Goal: Task Accomplishment & Management: Complete application form

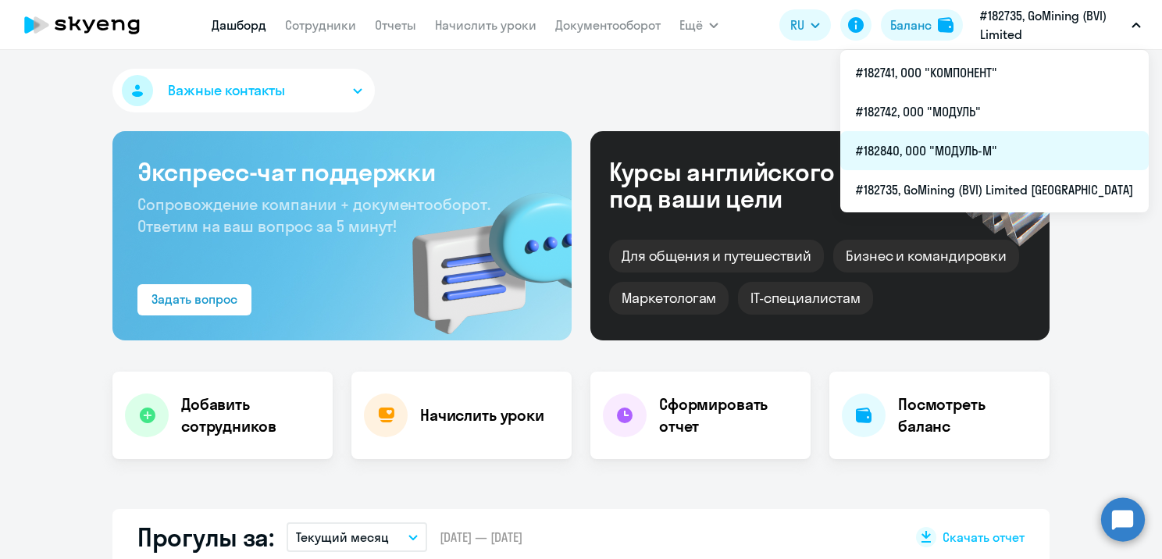
select select "30"
click at [984, 144] on li "#182840, ООО "МОДУЛЬ-М"" at bounding box center [994, 150] width 308 height 39
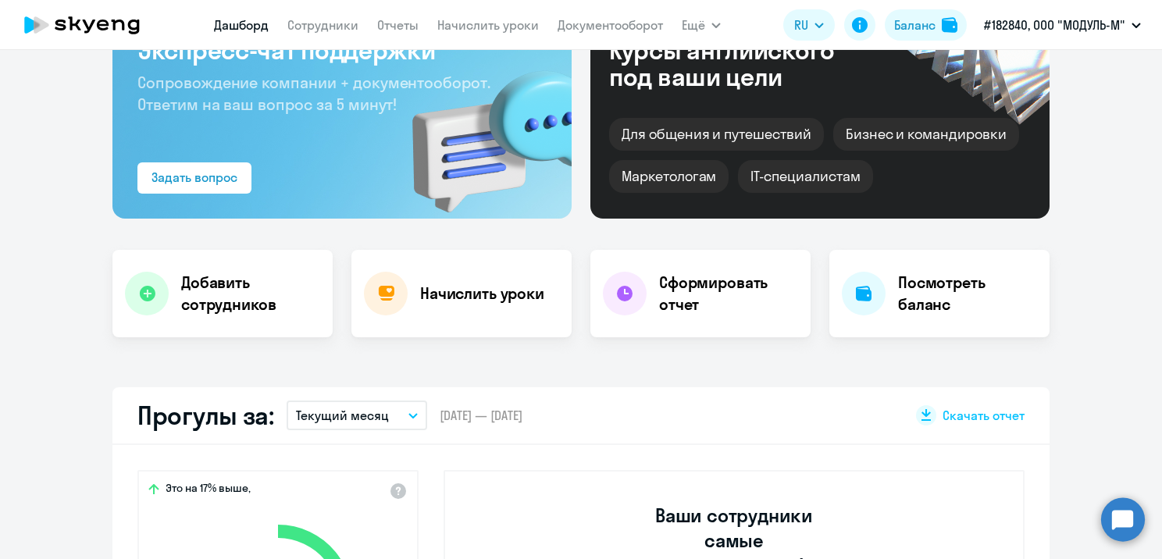
select select "30"
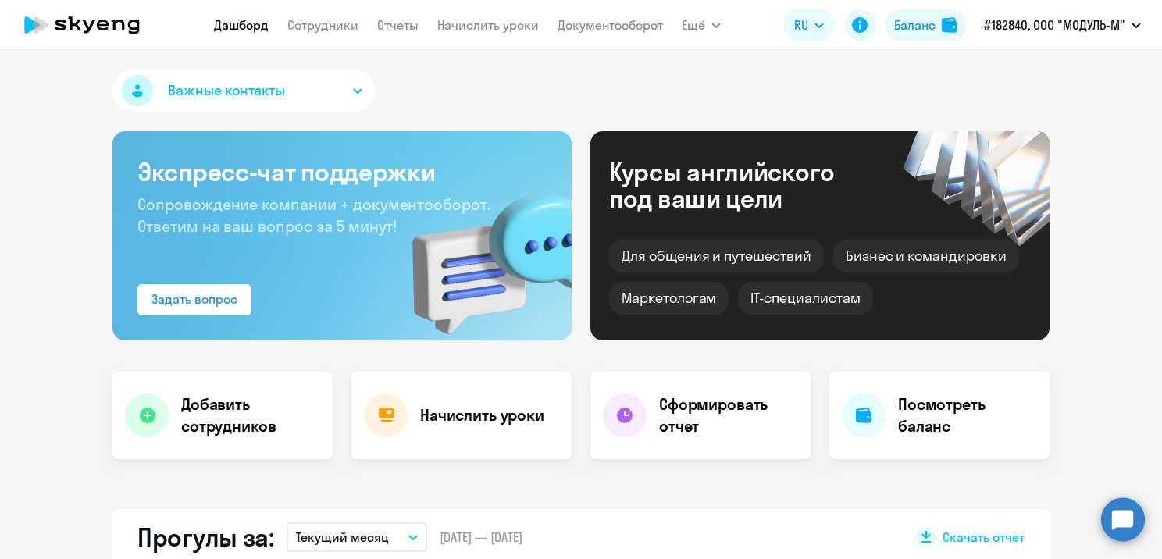
click at [291, 36] on nav "[PERSON_NAME] Отчеты Начислить уроки Документооборот" at bounding box center [438, 24] width 449 height 31
click at [306, 28] on link "Сотрудники" at bounding box center [322, 25] width 71 height 16
select select "30"
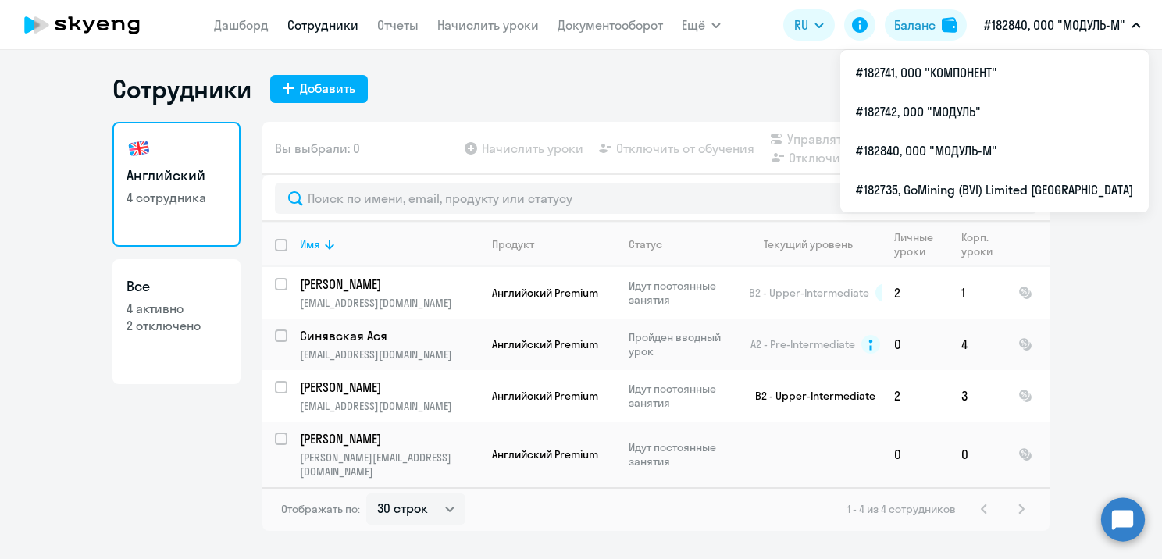
click at [1044, 27] on p "#182840, ООО "МОДУЛЬ-М"" at bounding box center [1054, 25] width 141 height 19
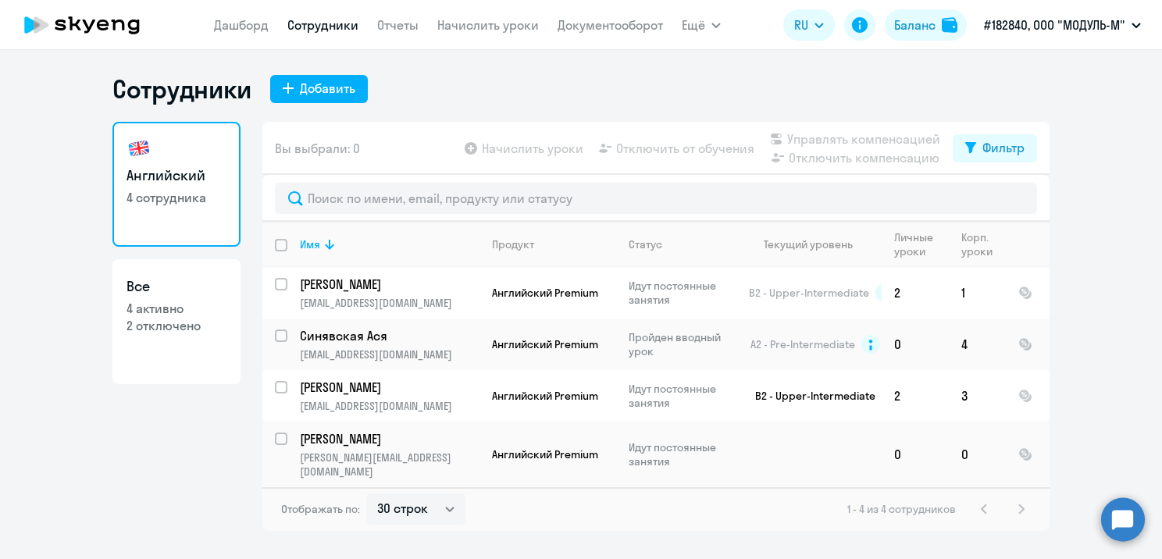
click at [1044, 27] on p "#182840, ООО "МОДУЛЬ-М"" at bounding box center [1054, 25] width 141 height 19
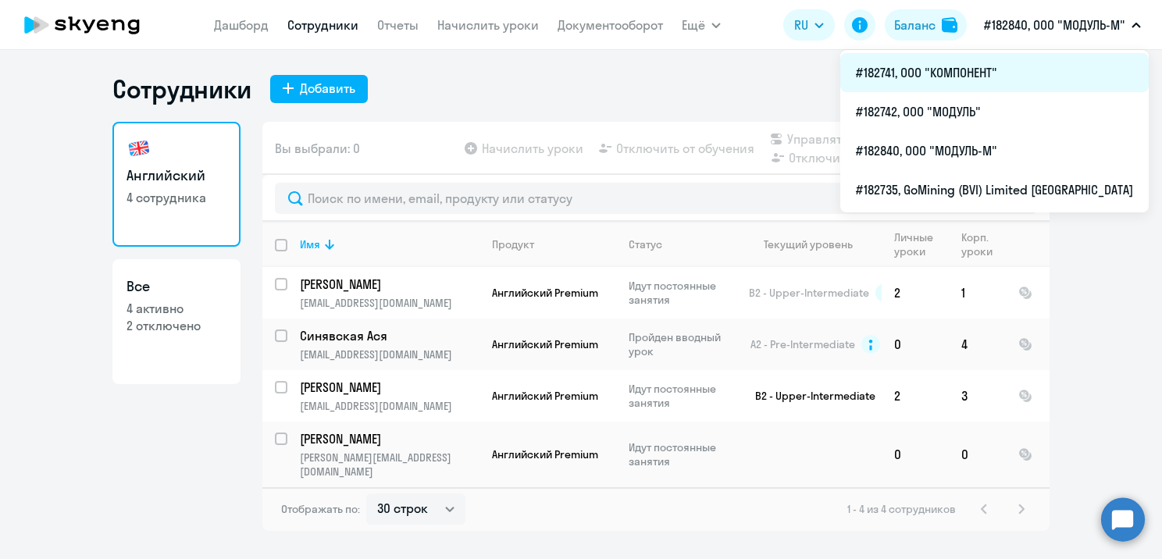
click at [1012, 79] on li "#182741, ООО "КОМПОНЕНТ"" at bounding box center [994, 72] width 308 height 39
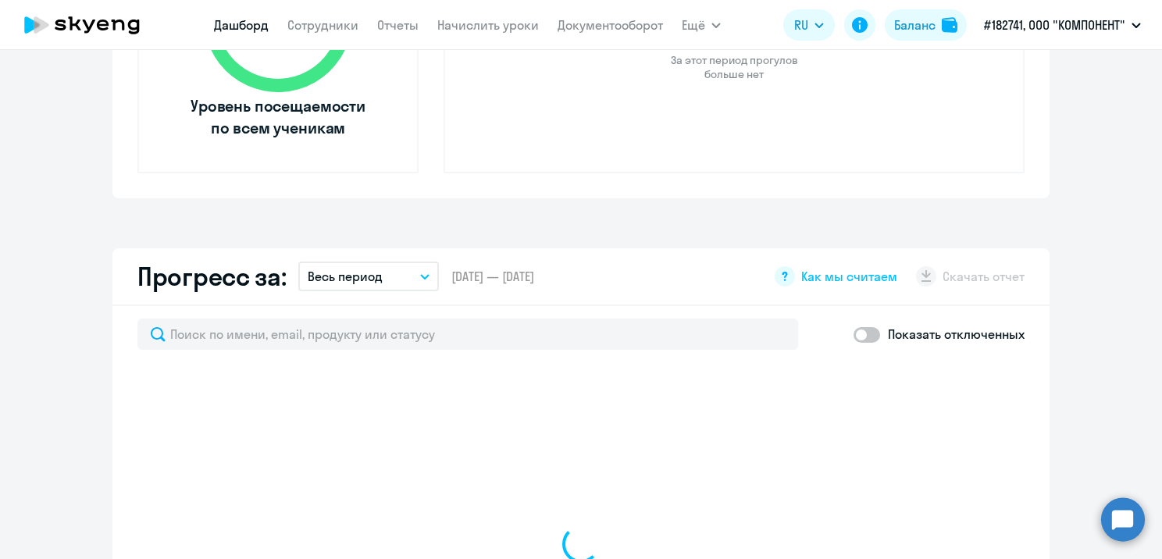
select select "30"
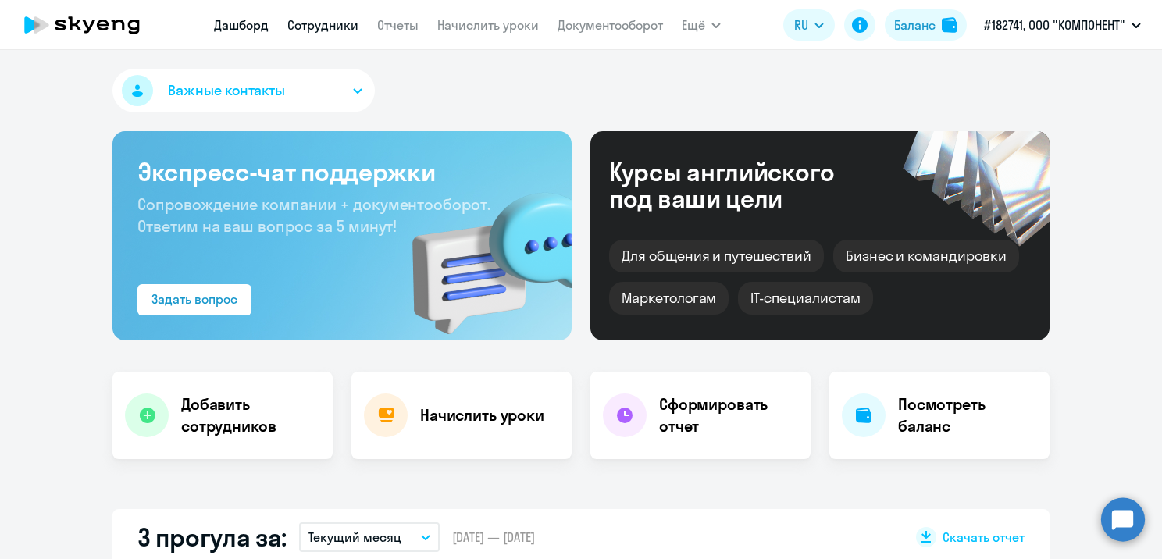
click at [322, 28] on link "Сотрудники" at bounding box center [322, 25] width 71 height 16
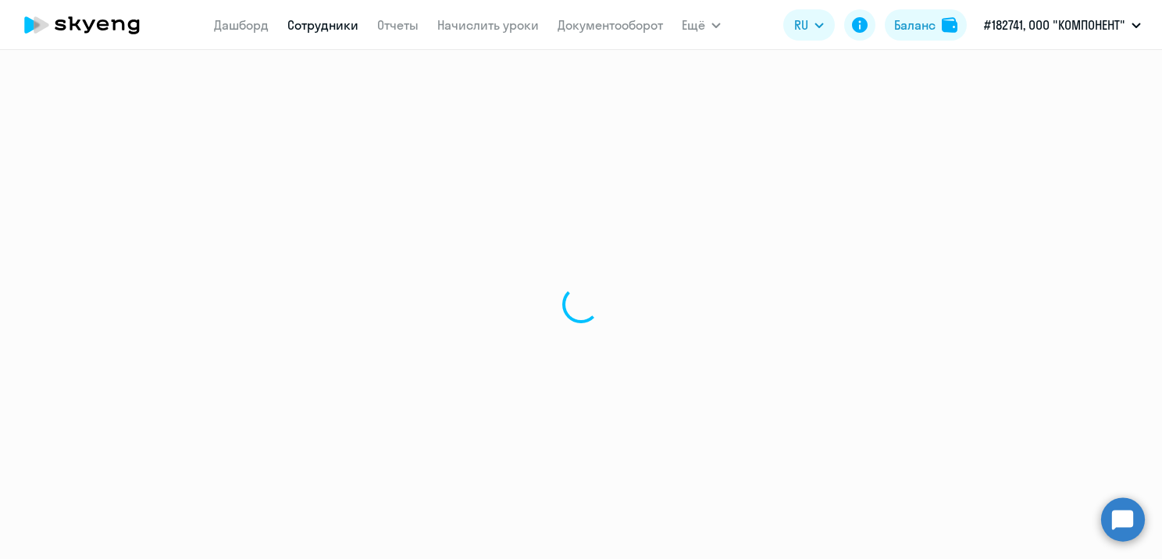
select select "30"
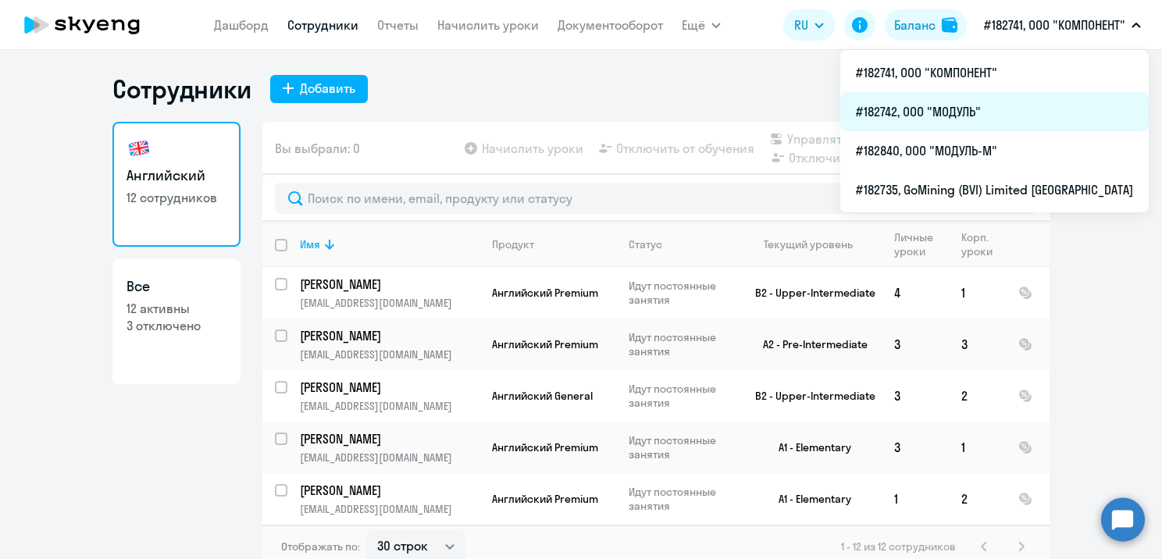
click at [979, 119] on li "#182742, ООО "МОДУЛЬ"" at bounding box center [994, 111] width 308 height 39
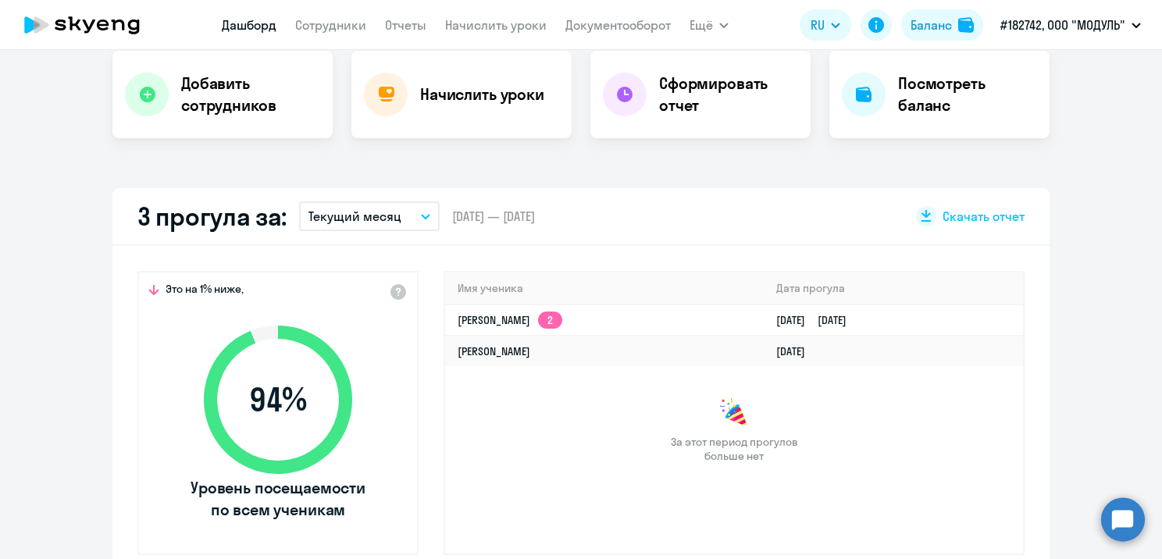
scroll to position [390, 0]
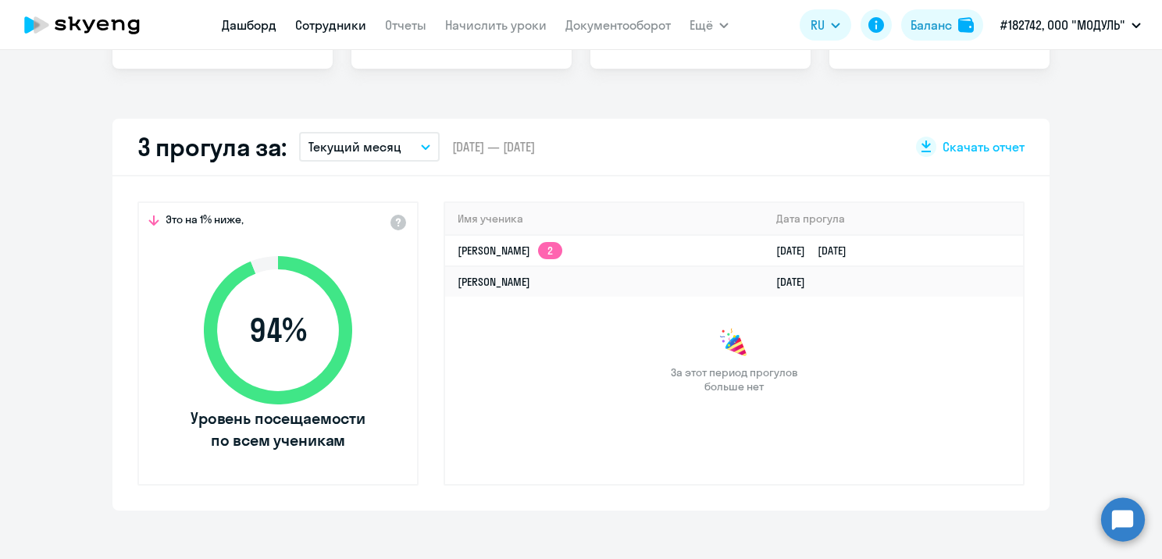
select select "30"
click at [326, 22] on link "Сотрудники" at bounding box center [330, 25] width 71 height 16
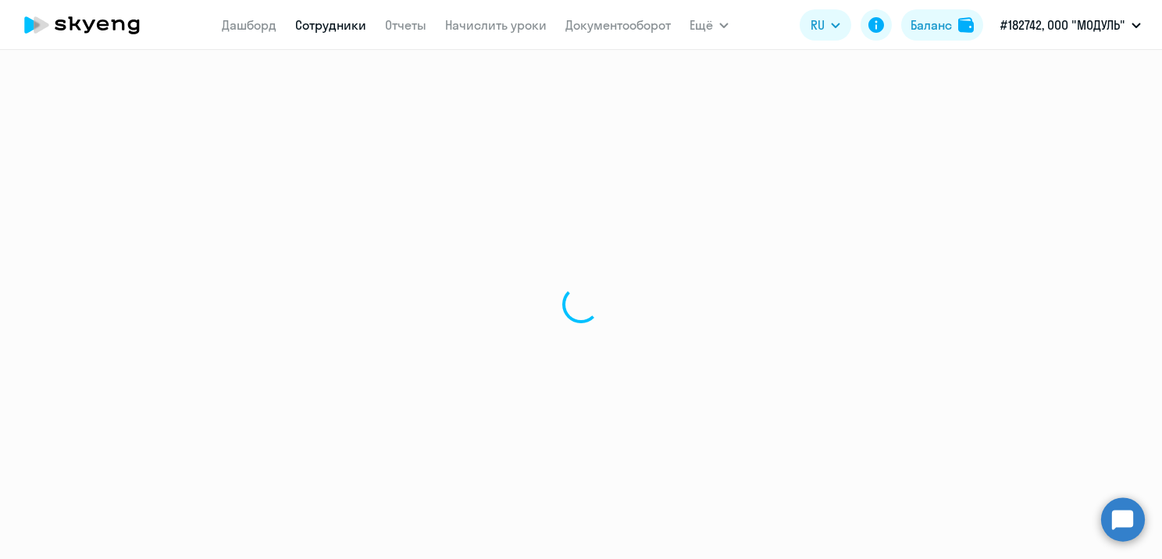
select select "30"
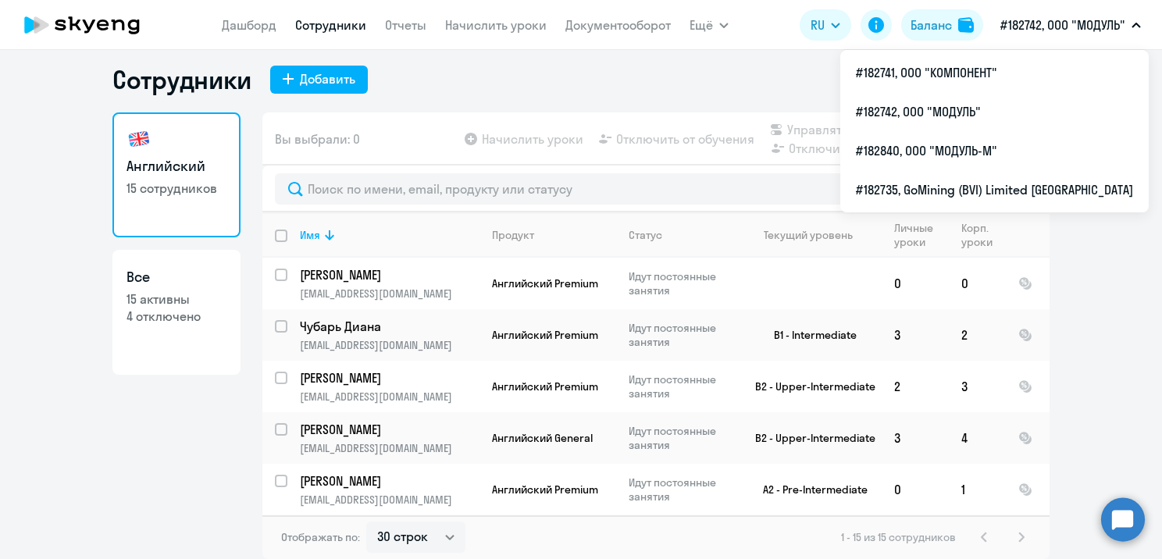
click at [1107, 34] on button "#182742, ООО "МОДУЛЬ"" at bounding box center [1070, 24] width 156 height 37
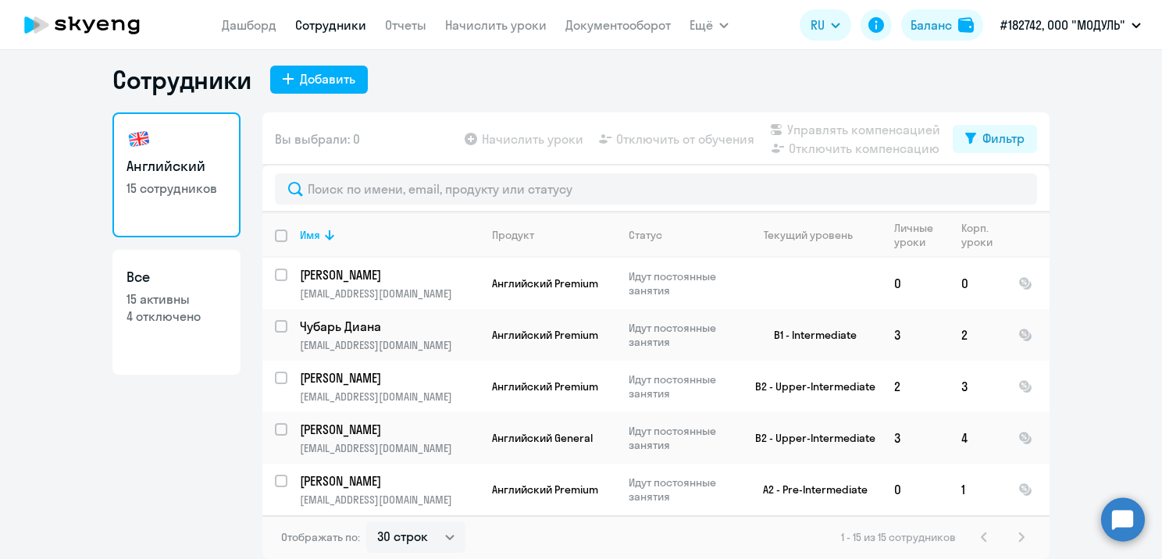
click at [1107, 34] on button "#182742, ООО "МОДУЛЬ"" at bounding box center [1070, 24] width 156 height 37
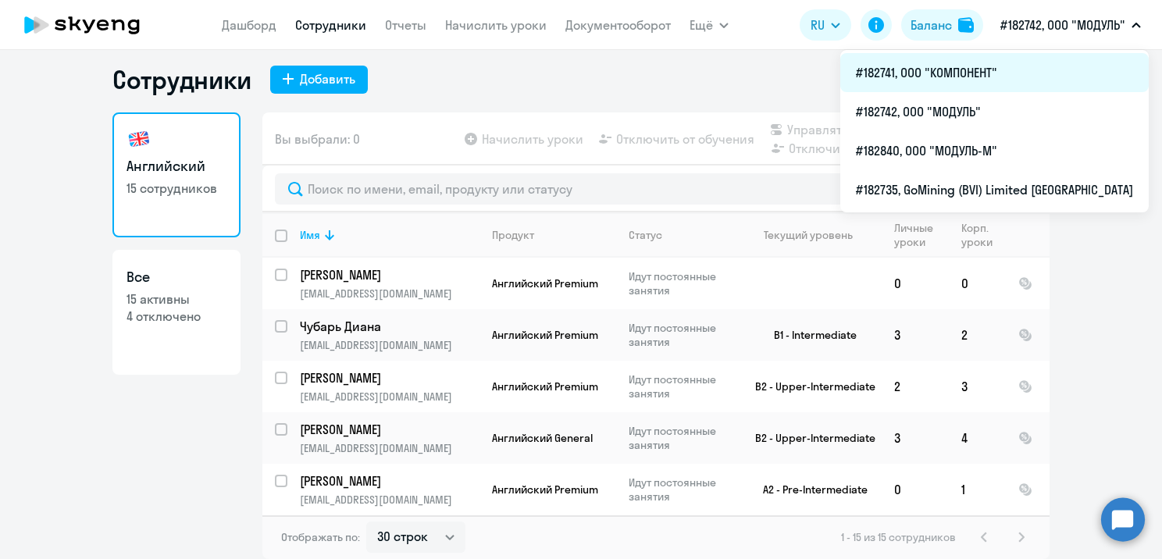
click at [1056, 84] on li "#182741, ООО "КОМПОНЕНТ"" at bounding box center [994, 72] width 308 height 39
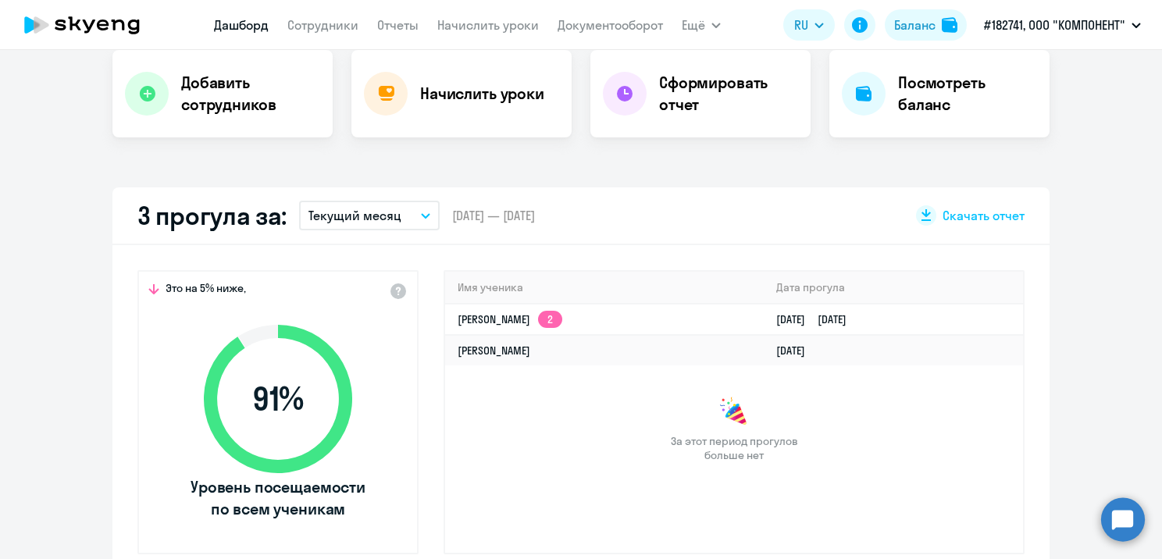
select select "30"
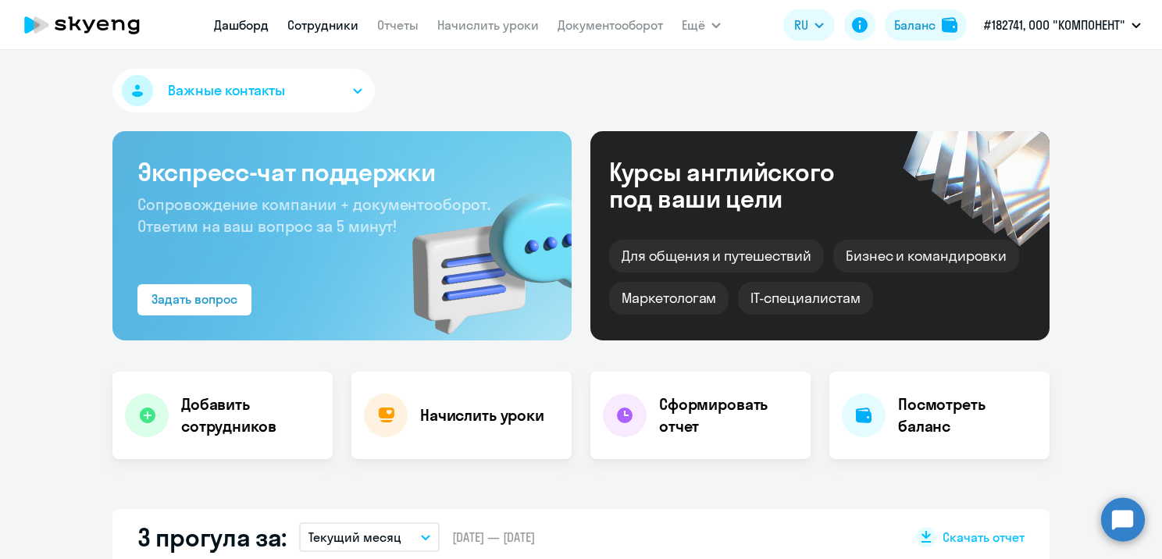
click at [331, 32] on link "Сотрудники" at bounding box center [322, 25] width 71 height 16
select select "30"
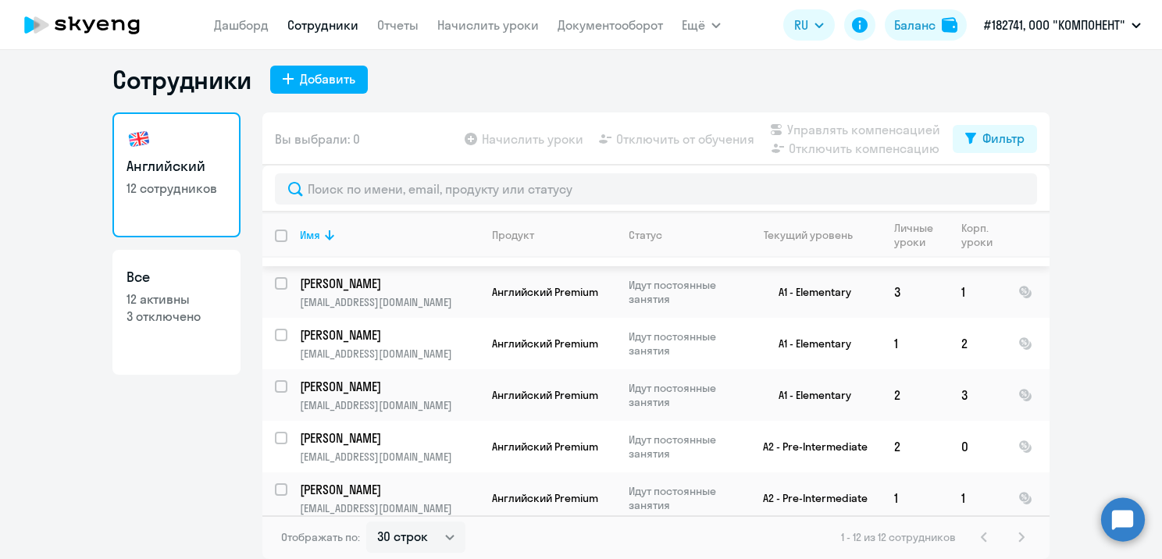
scroll to position [365, 0]
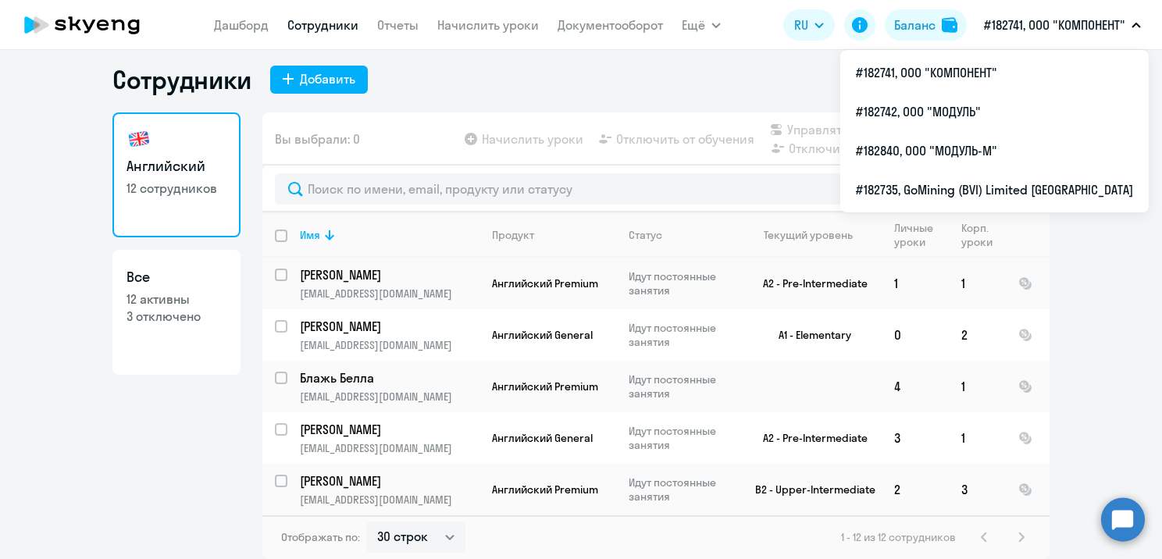
click at [1099, 34] on p "#182741, ООО "КОМПОНЕНТ"" at bounding box center [1054, 25] width 141 height 19
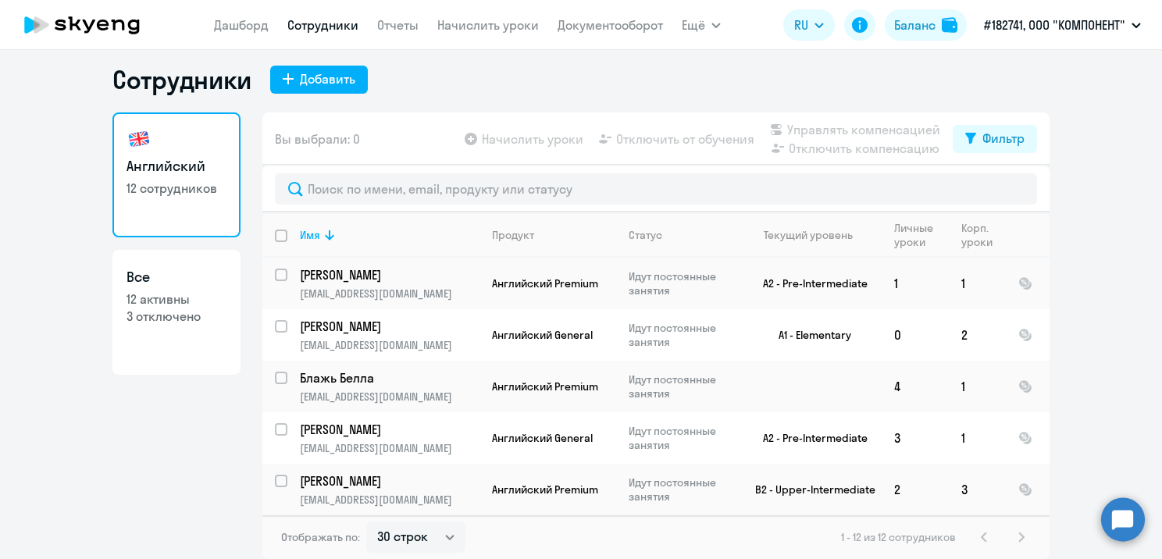
click at [1099, 34] on p "#182741, ООО "КОМПОНЕНТ"" at bounding box center [1054, 25] width 141 height 19
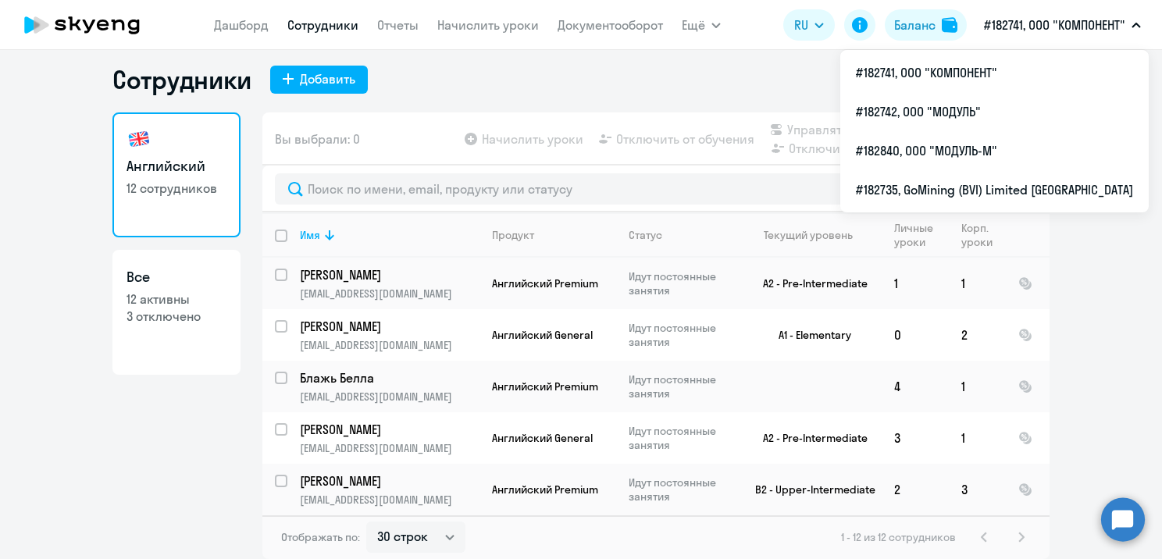
click at [1099, 34] on p "#182741, ООО "КОМПОНЕНТ"" at bounding box center [1054, 25] width 141 height 19
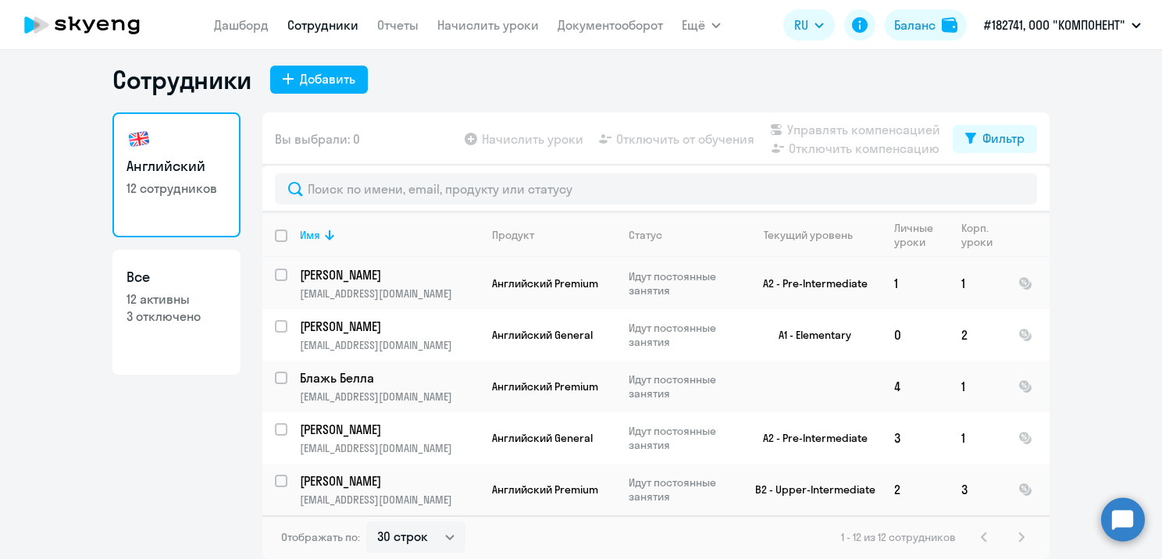
click at [1099, 34] on p "#182741, ООО "КОМПОНЕНТ"" at bounding box center [1054, 25] width 141 height 19
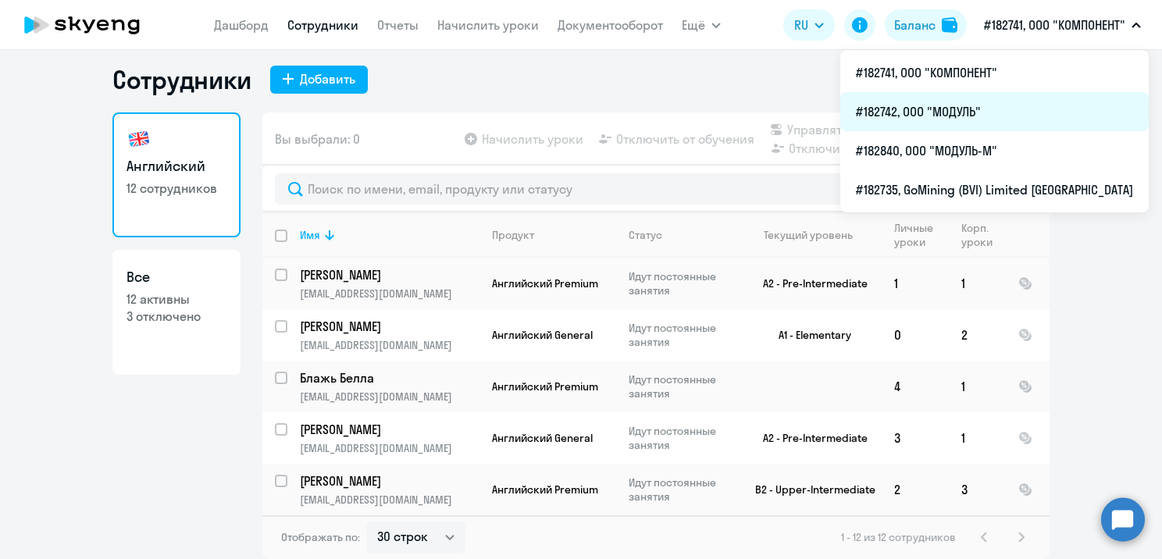
click at [990, 112] on li "#182742, ООО "МОДУЛЬ"" at bounding box center [994, 111] width 308 height 39
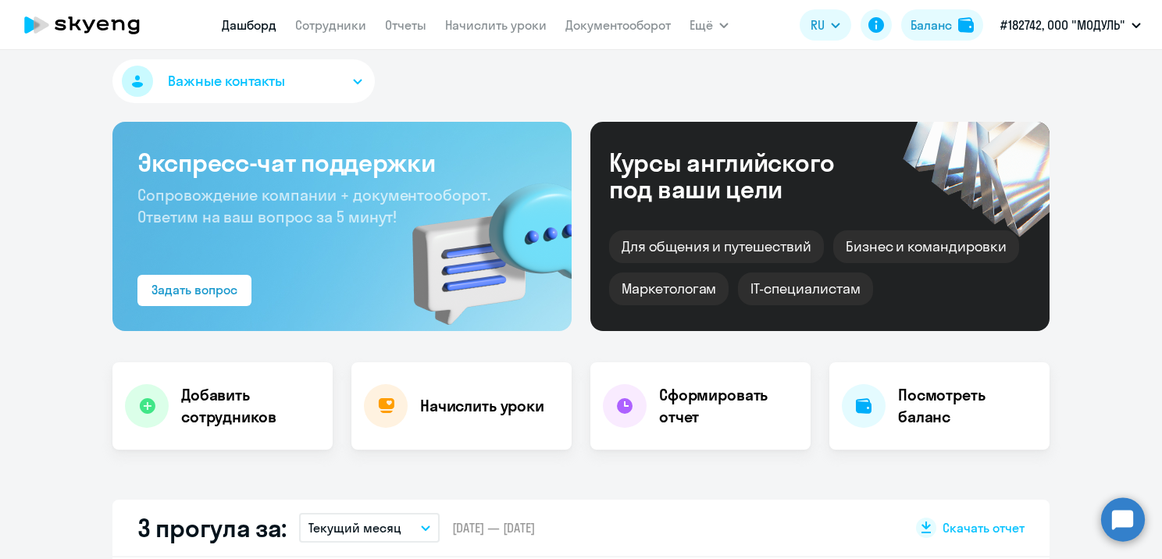
scroll to position [244, 0]
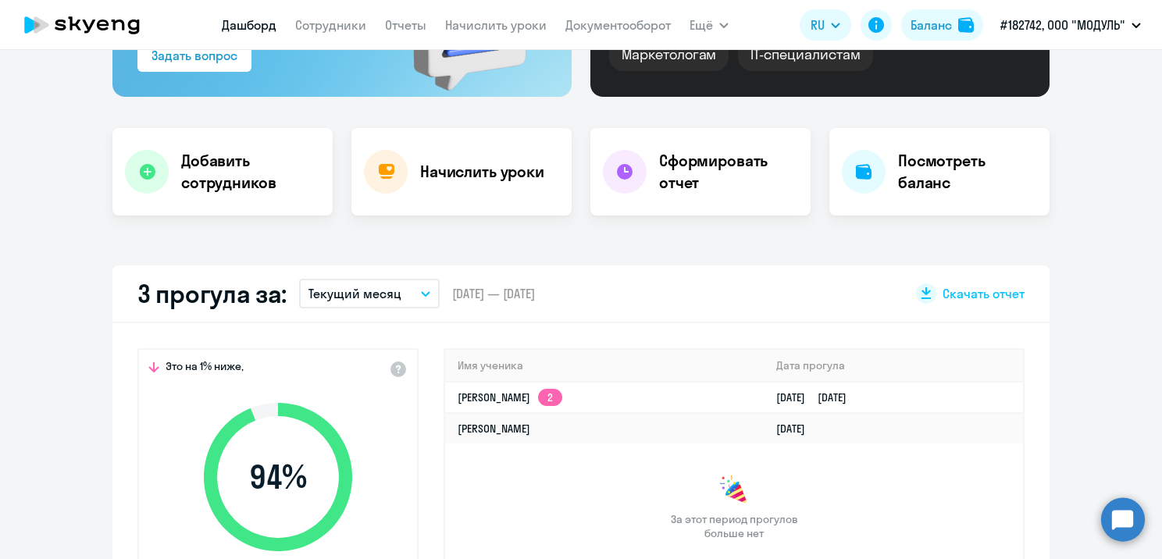
select select "30"
click at [328, 34] on app-menu-item-link "Сотрудники" at bounding box center [330, 26] width 71 height 20
click at [331, 27] on link "Сотрудники" at bounding box center [330, 25] width 71 height 16
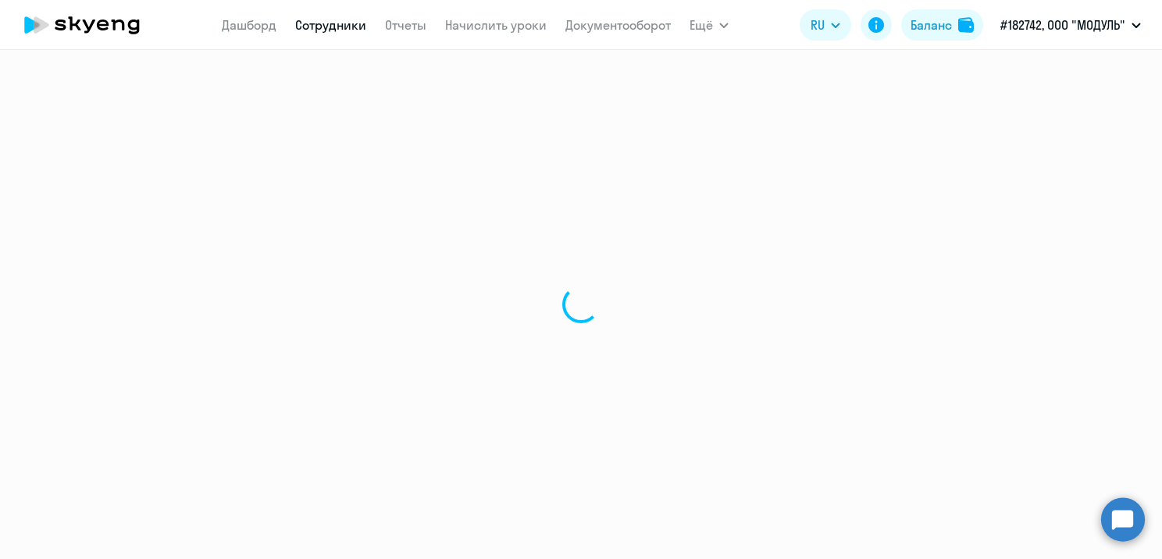
select select "30"
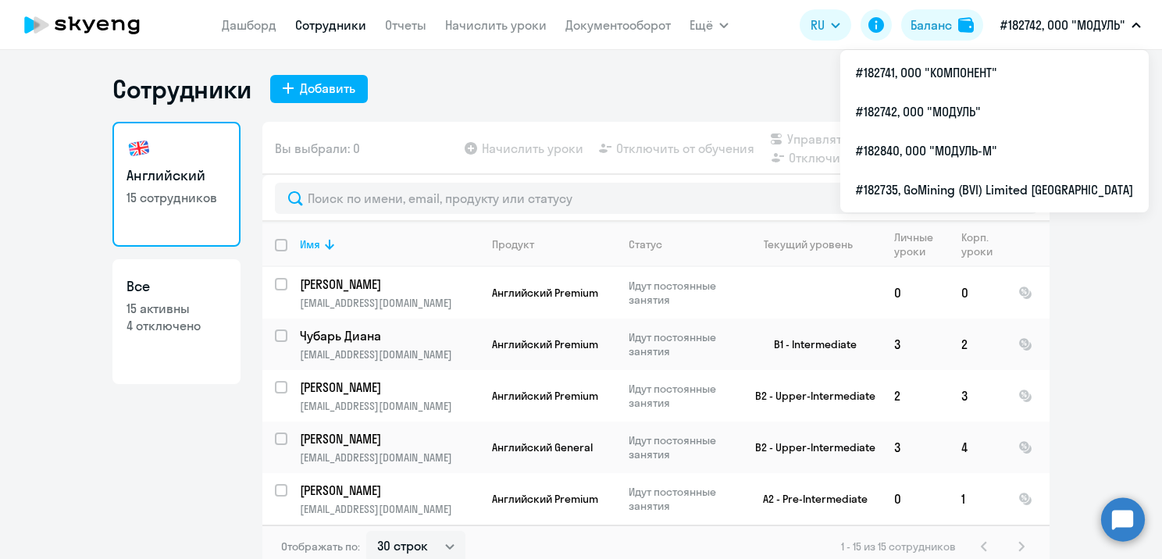
click at [1065, 27] on p "#182742, ООО "МОДУЛЬ"" at bounding box center [1062, 25] width 125 height 19
click at [1065, 28] on p "#182742, ООО "МОДУЛЬ"" at bounding box center [1062, 25] width 125 height 19
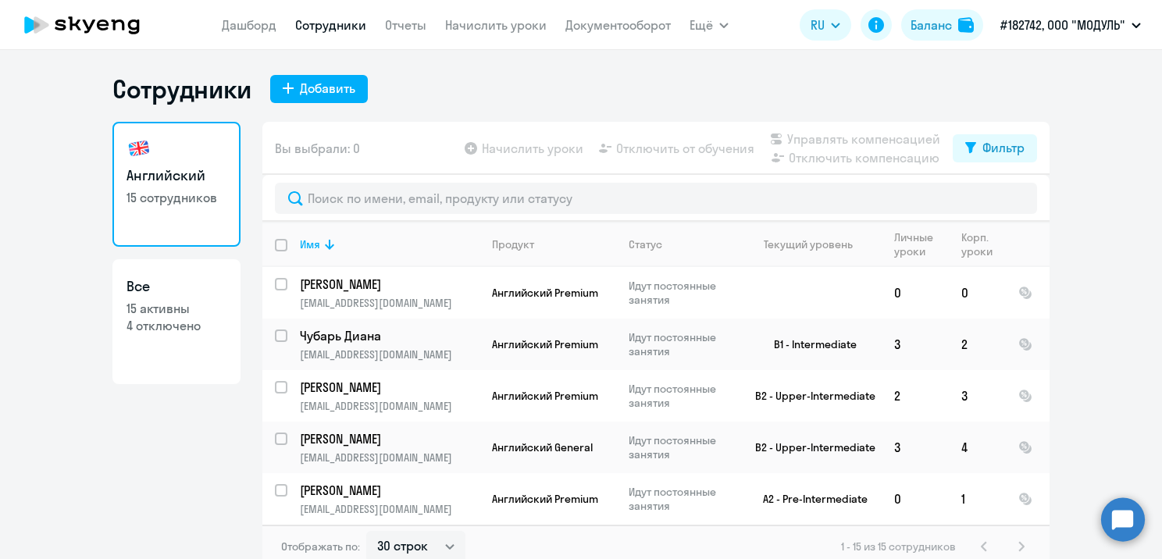
click at [1039, 28] on p "#182742, ООО "МОДУЛЬ"" at bounding box center [1062, 25] width 125 height 19
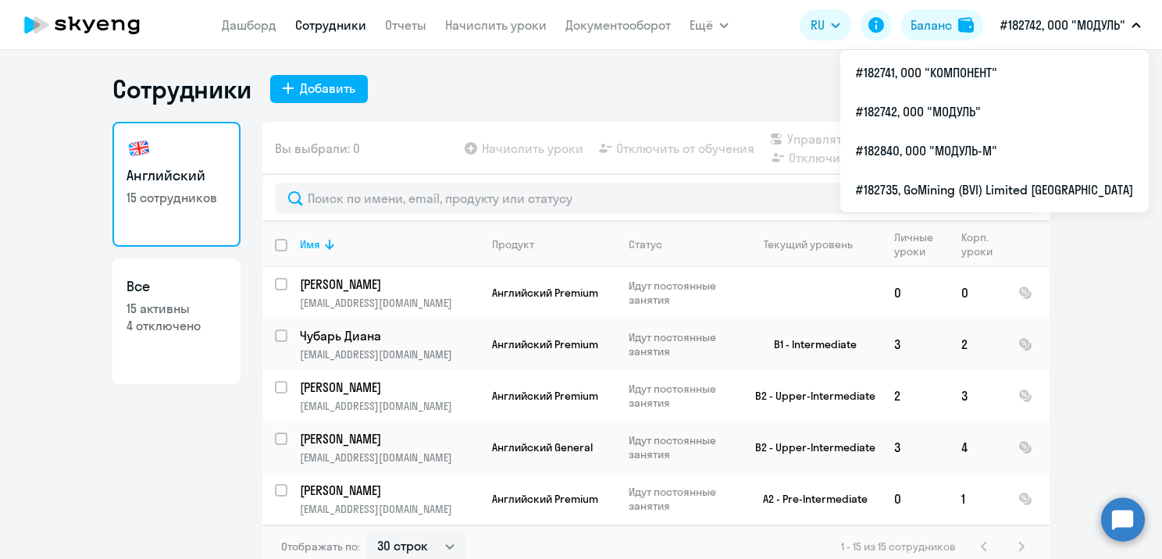
click at [1043, 27] on p "#182742, ООО "МОДУЛЬ"" at bounding box center [1062, 25] width 125 height 19
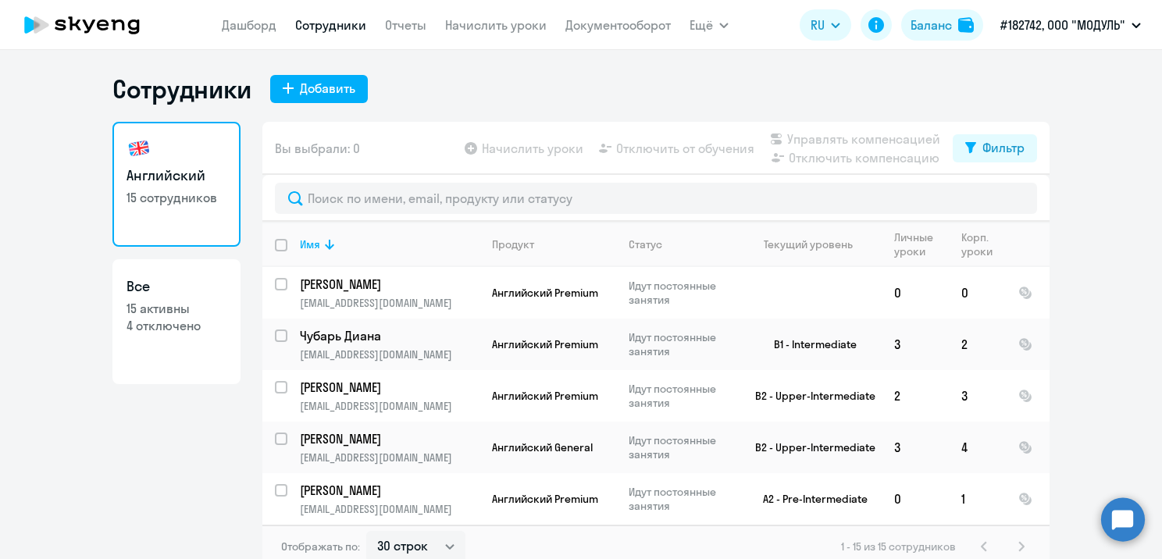
click at [1043, 25] on p "#182742, ООО "МОДУЛЬ"" at bounding box center [1062, 25] width 125 height 19
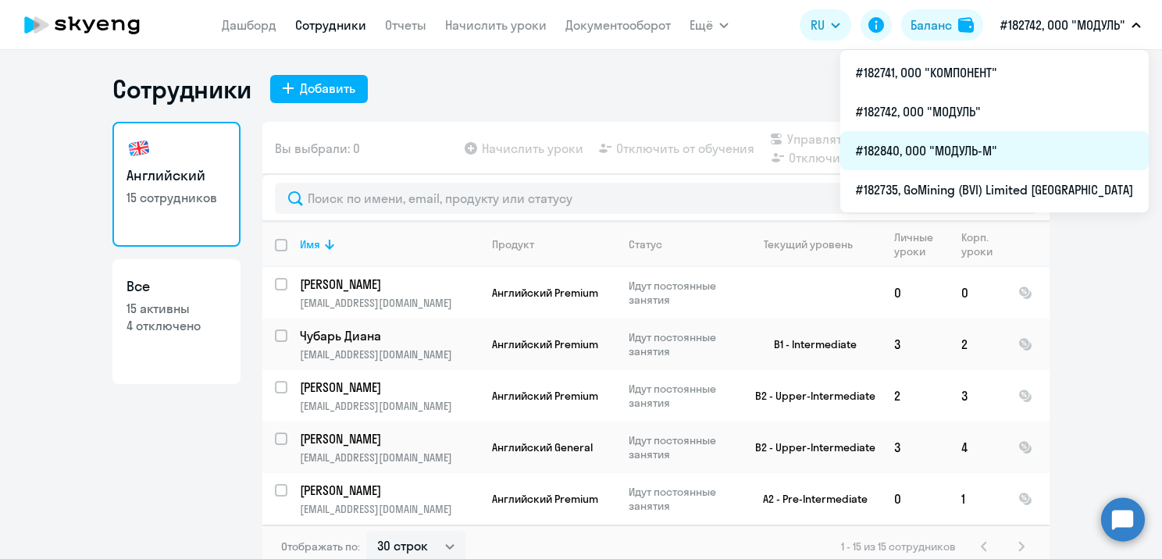
click at [971, 150] on li "#182840, ООО "МОДУЛЬ-М"" at bounding box center [994, 150] width 308 height 39
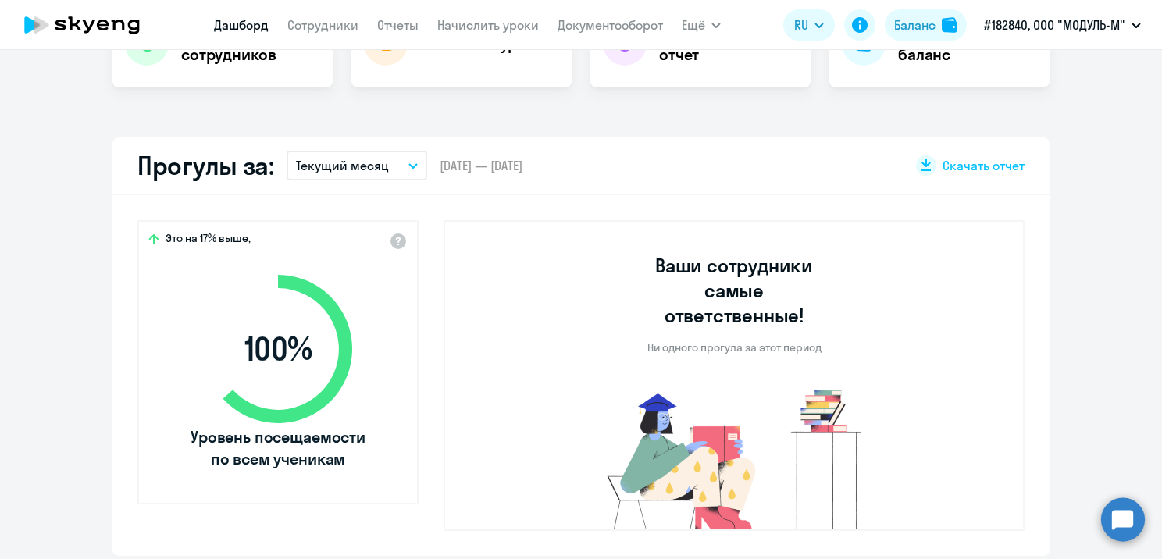
select select "30"
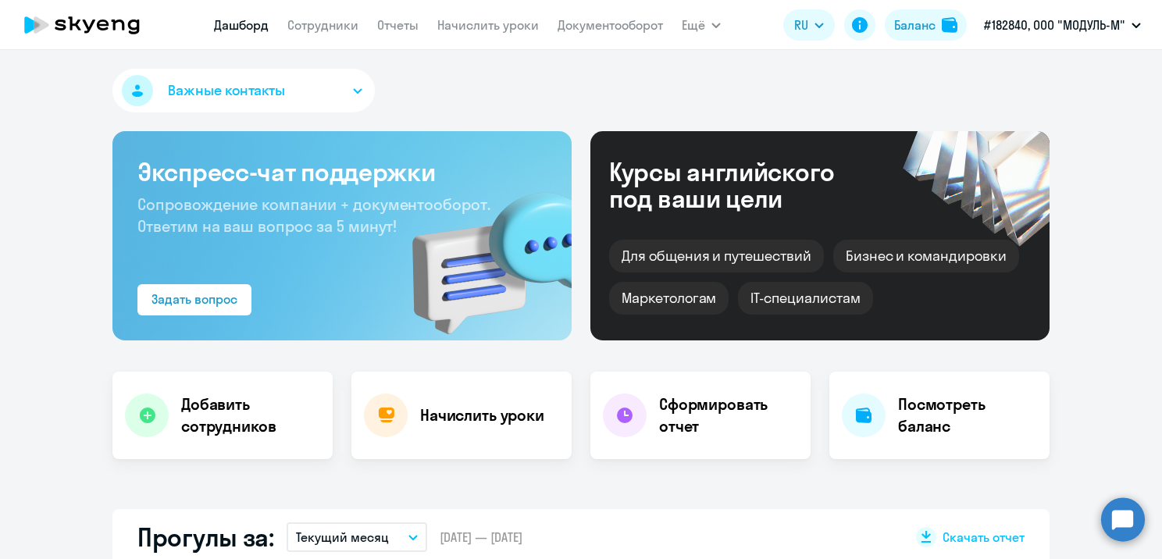
click at [338, 37] on nav "[PERSON_NAME] Отчеты Начислить уроки Документооборот" at bounding box center [438, 24] width 449 height 31
click at [345, 26] on link "Сотрудники" at bounding box center [322, 25] width 71 height 16
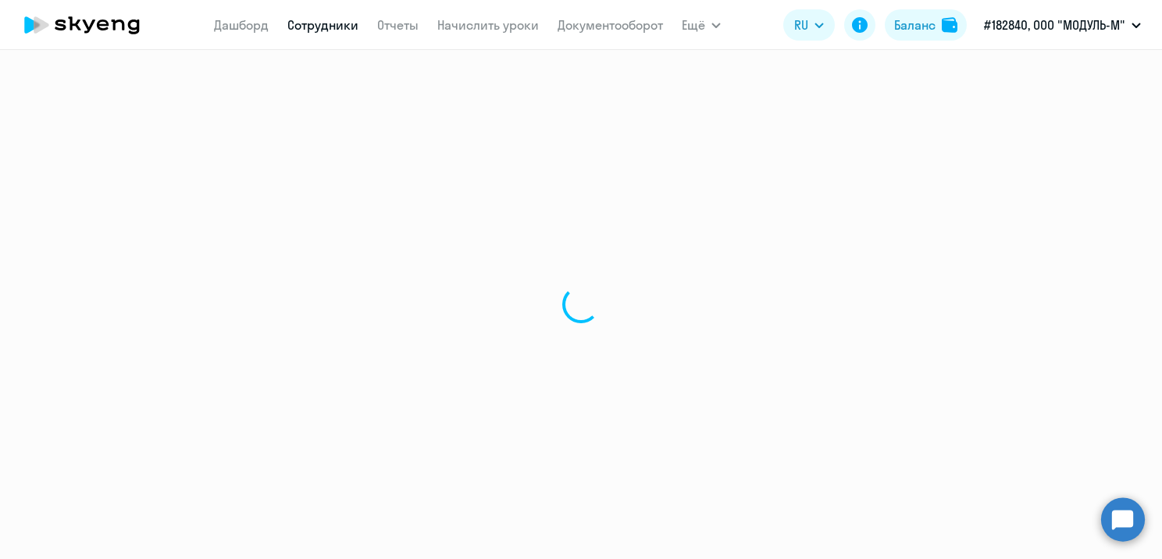
select select "30"
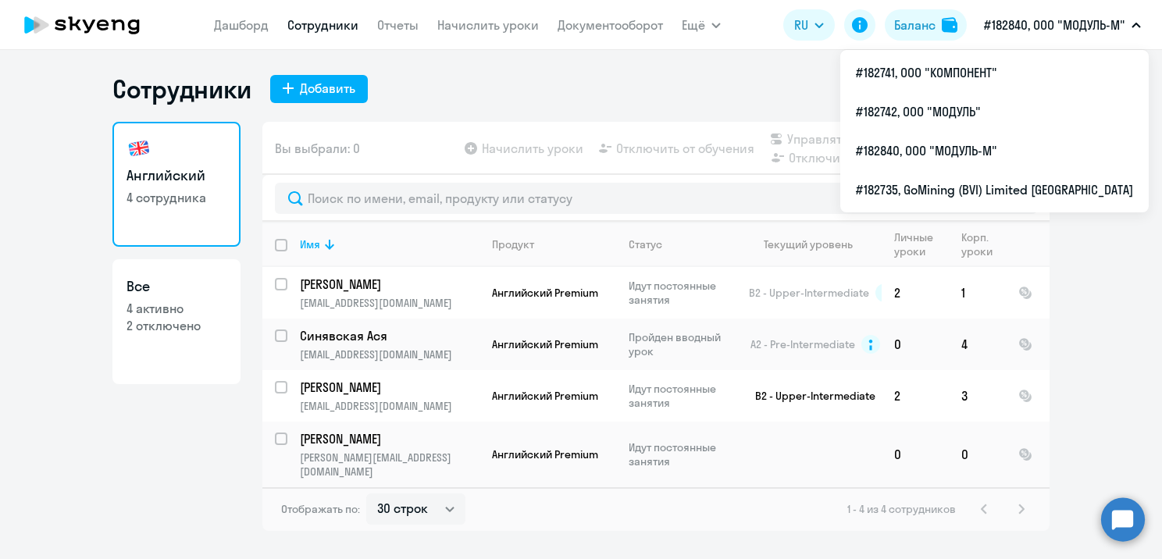
click at [1060, 34] on button "#182840, ООО "МОДУЛЬ-М"" at bounding box center [1062, 24] width 173 height 37
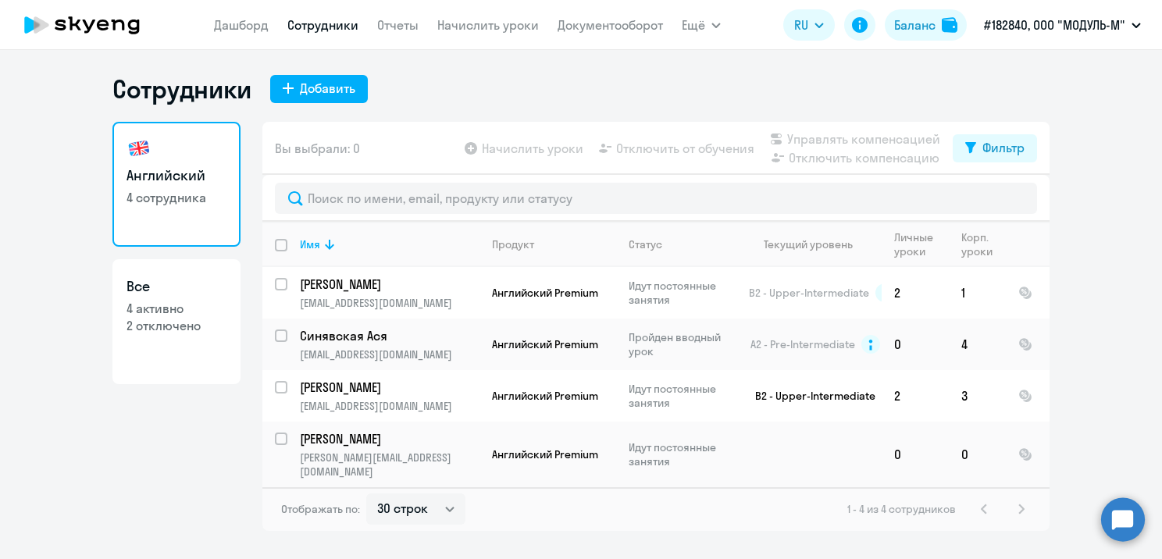
click at [1060, 34] on button "#182840, ООО "МОДУЛЬ-М"" at bounding box center [1062, 24] width 173 height 37
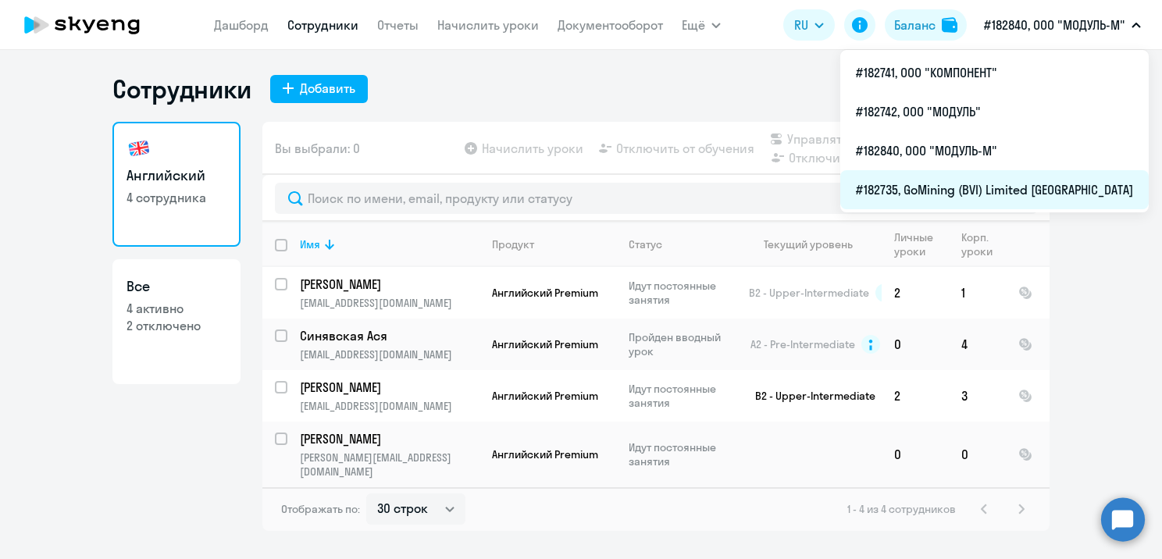
click at [1014, 193] on li "#182735, GoMining (BVI) Limited [GEOGRAPHIC_DATA]" at bounding box center [994, 189] width 308 height 39
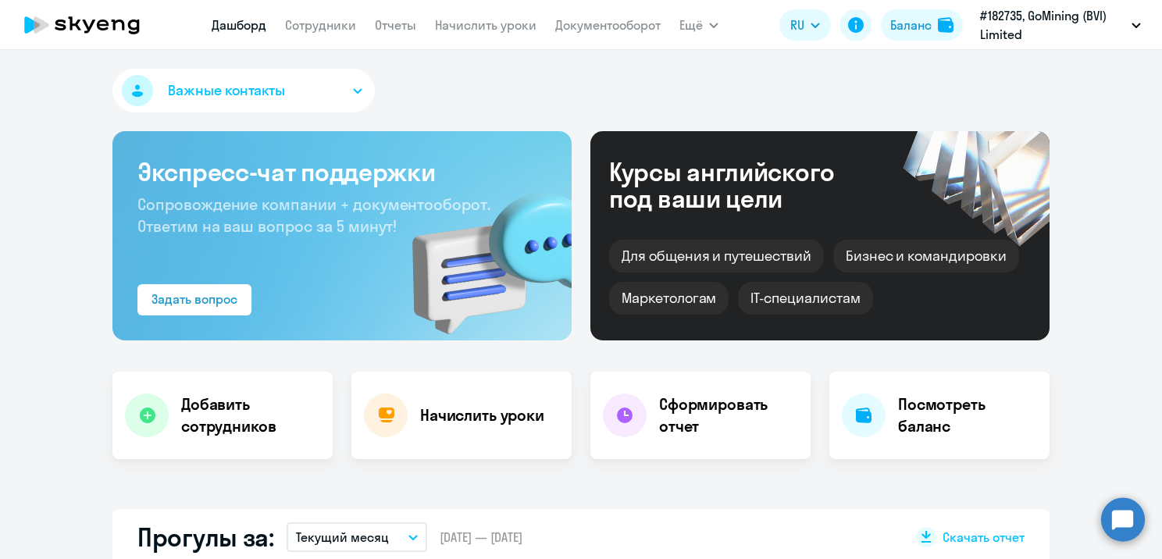
select select "30"
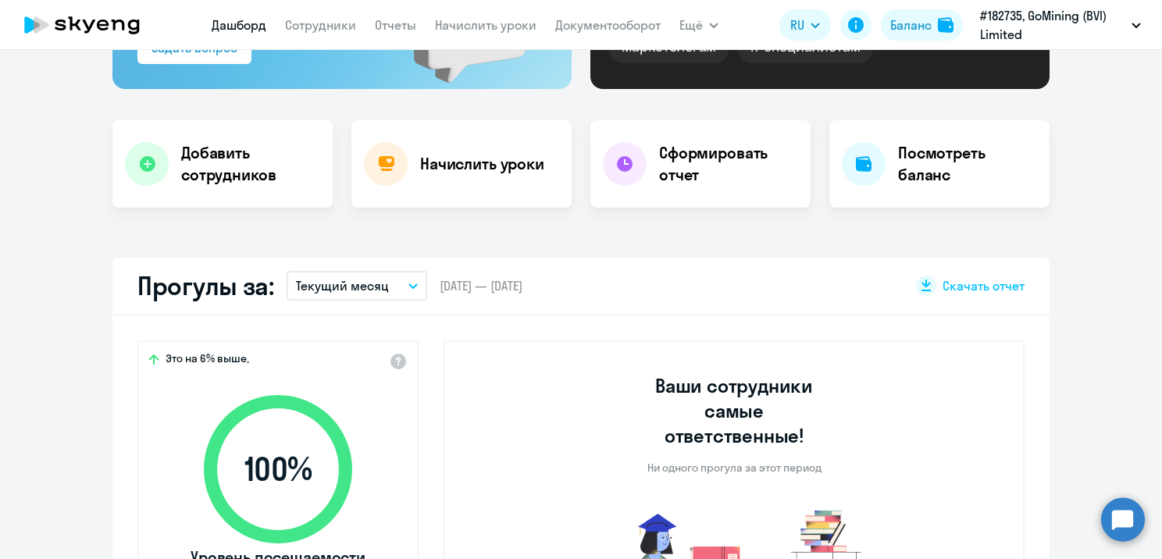
scroll to position [156, 0]
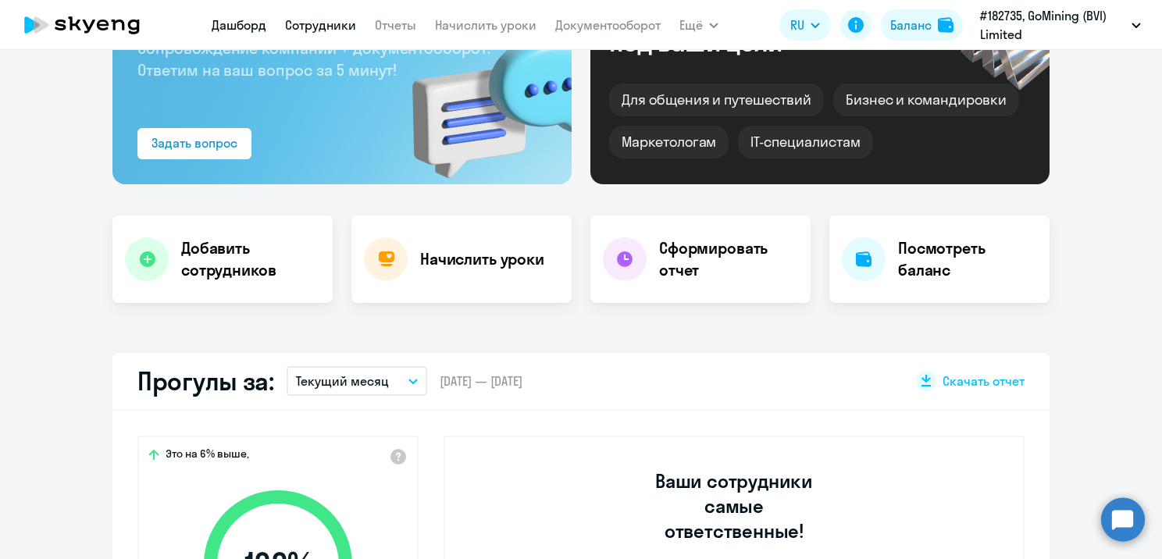
click at [295, 26] on link "Сотрудники" at bounding box center [320, 25] width 71 height 16
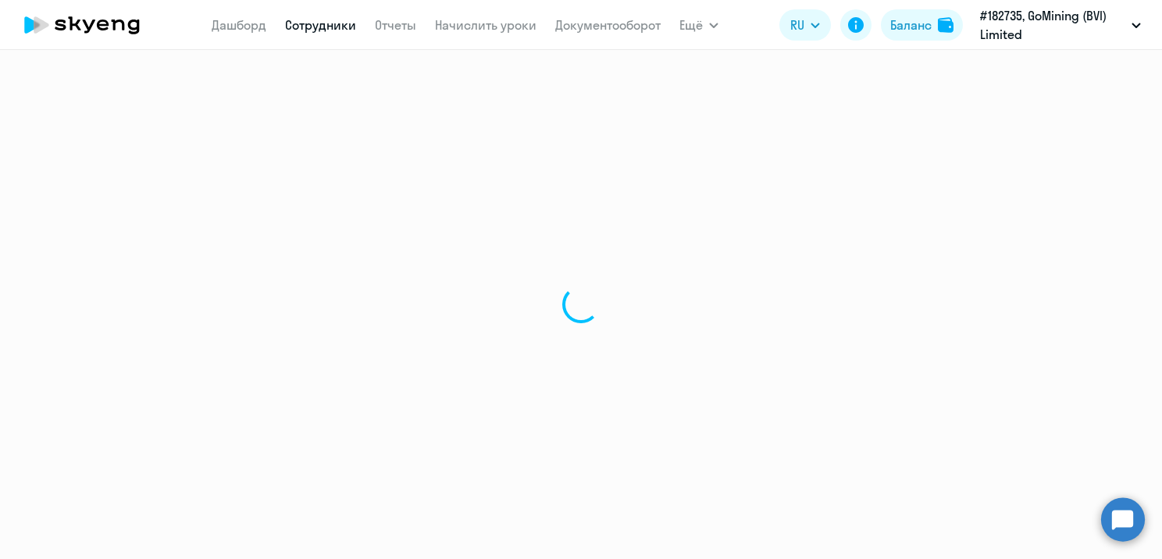
select select "30"
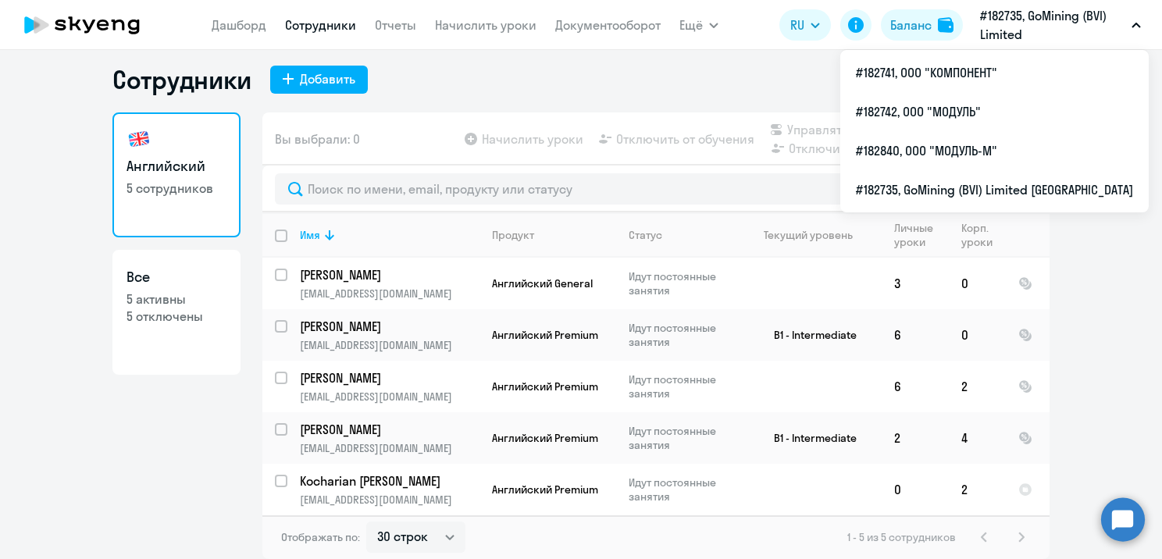
click at [1124, 22] on p "#182735, GoMining (BVI) Limited [GEOGRAPHIC_DATA]" at bounding box center [1052, 24] width 145 height 37
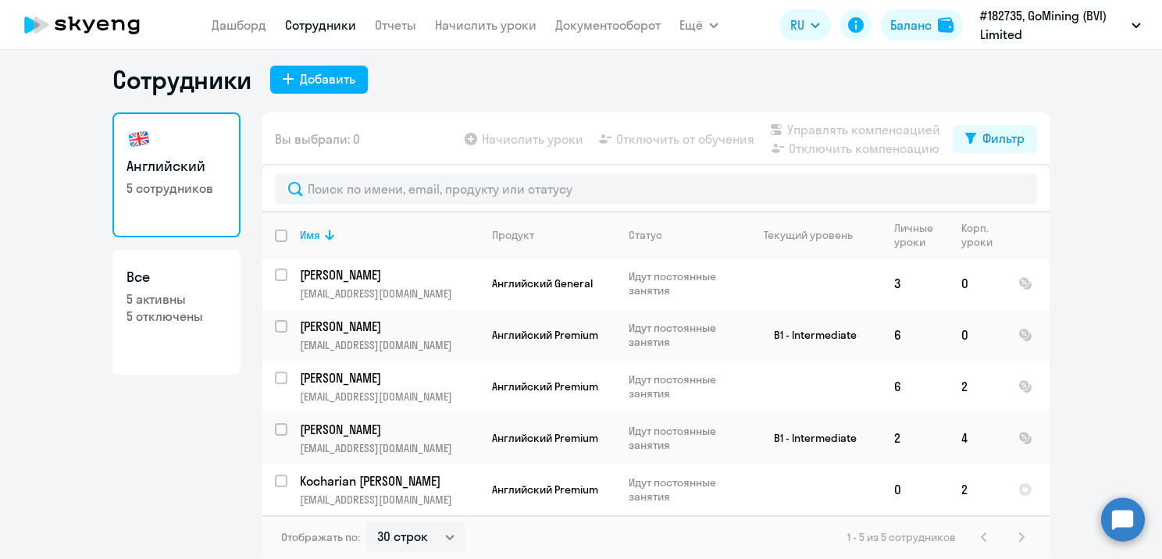
click at [1124, 22] on p "#182735, GoMining (BVI) Limited [GEOGRAPHIC_DATA]" at bounding box center [1052, 24] width 145 height 37
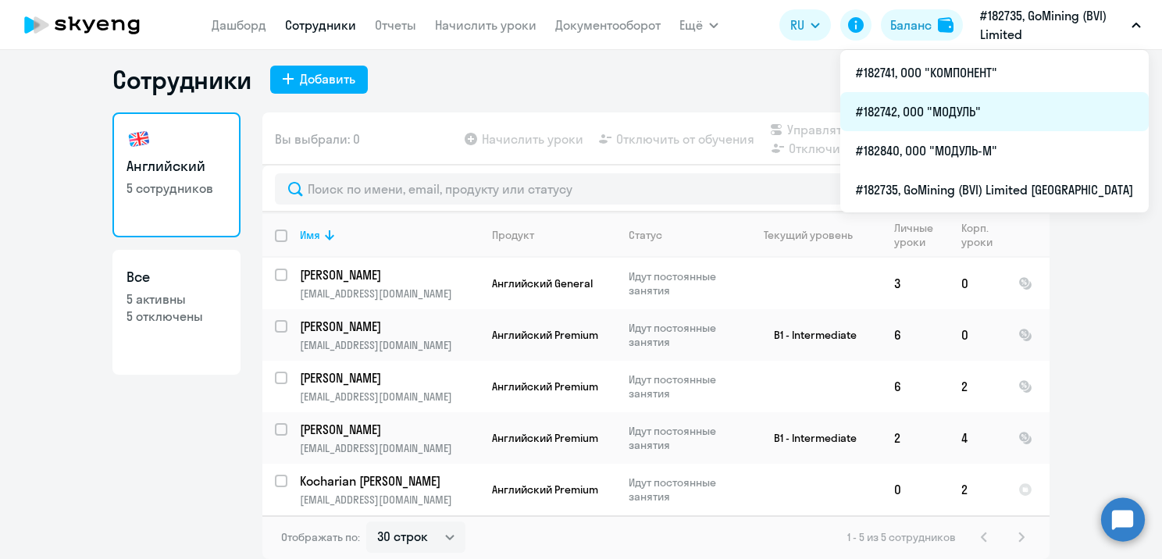
click at [975, 115] on li "#182742, ООО "МОДУЛЬ"" at bounding box center [994, 111] width 308 height 39
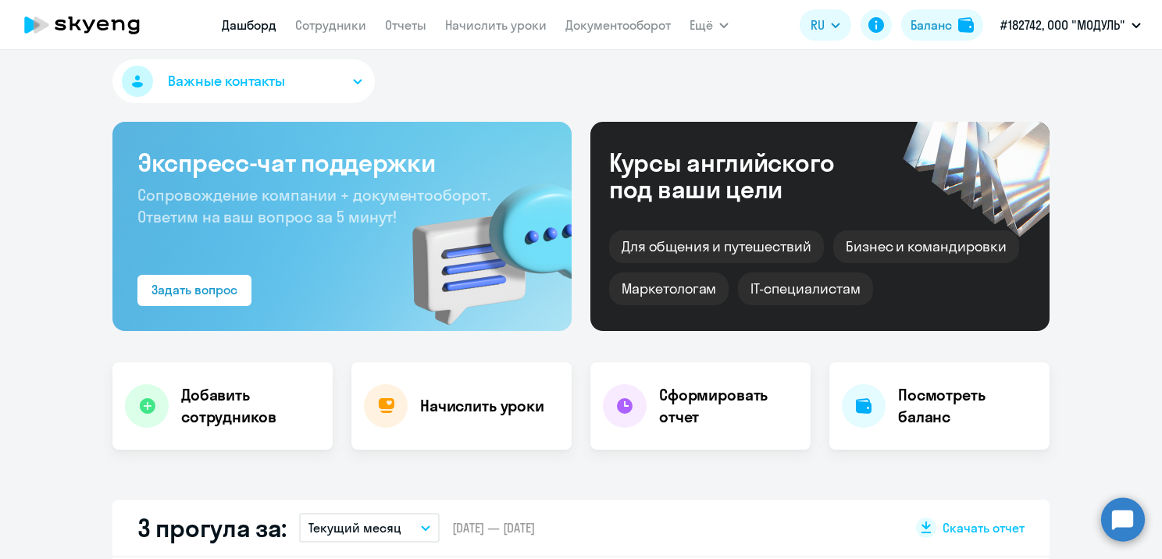
select select "30"
click at [306, 27] on link "Сотрудники" at bounding box center [330, 25] width 71 height 16
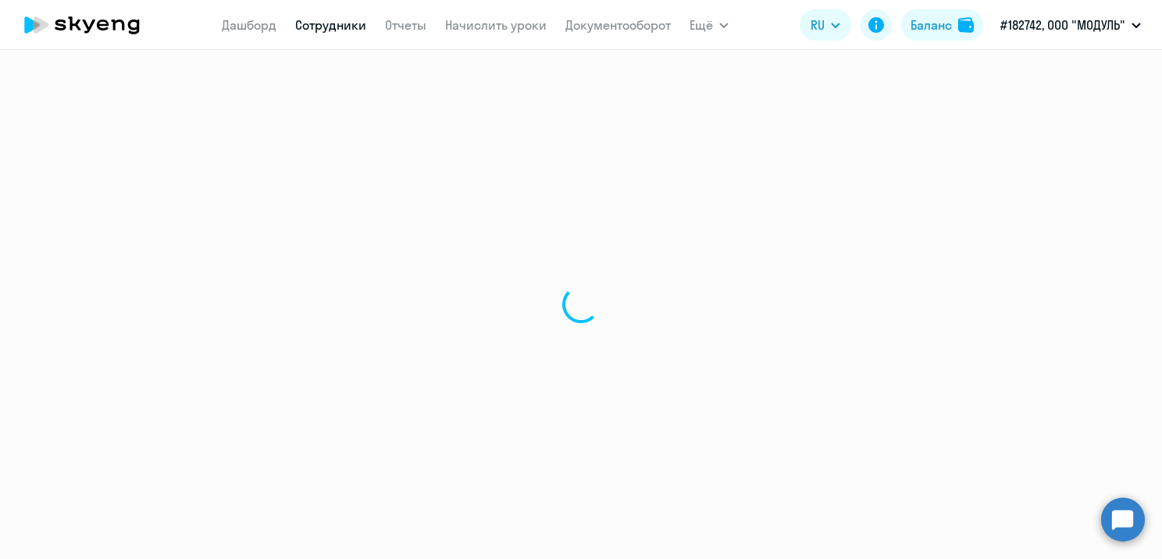
select select "30"
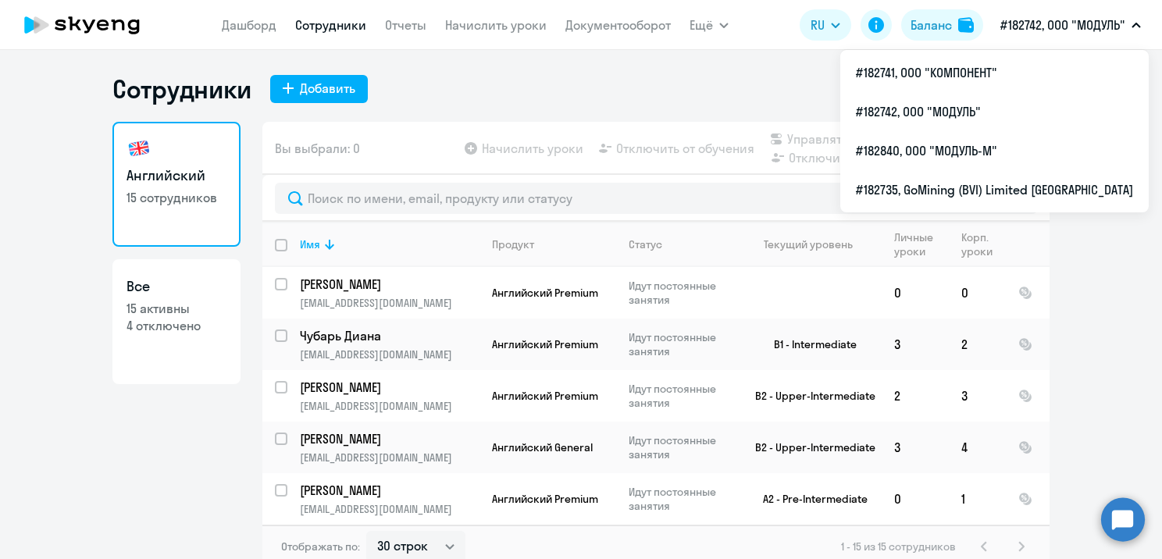
click at [1031, 31] on p "#182742, ООО "МОДУЛЬ"" at bounding box center [1062, 25] width 125 height 19
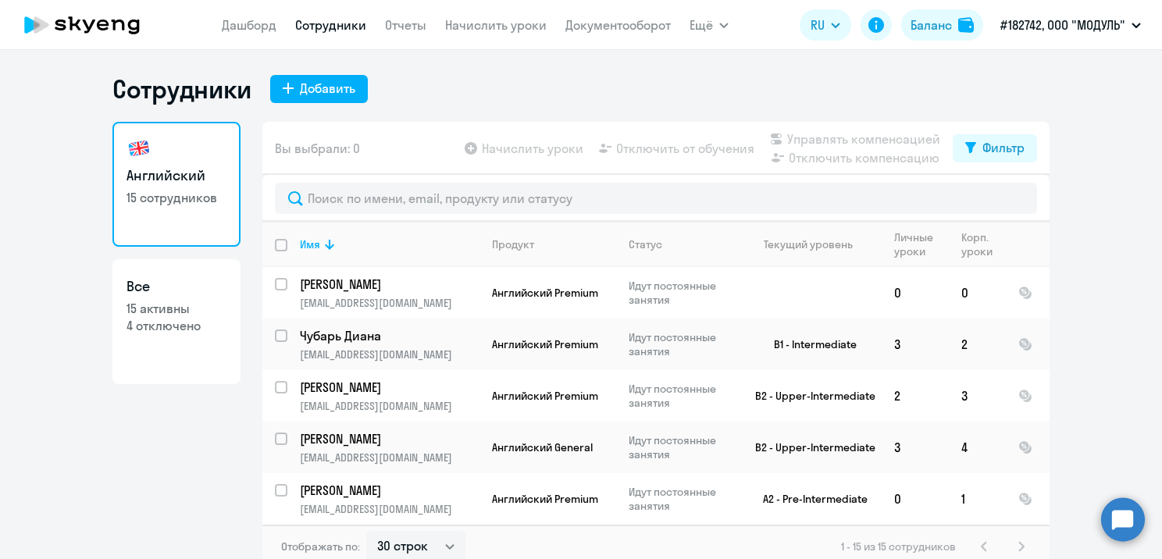
click at [1026, 36] on button "#182742, ООО "МОДУЛЬ"" at bounding box center [1070, 24] width 156 height 37
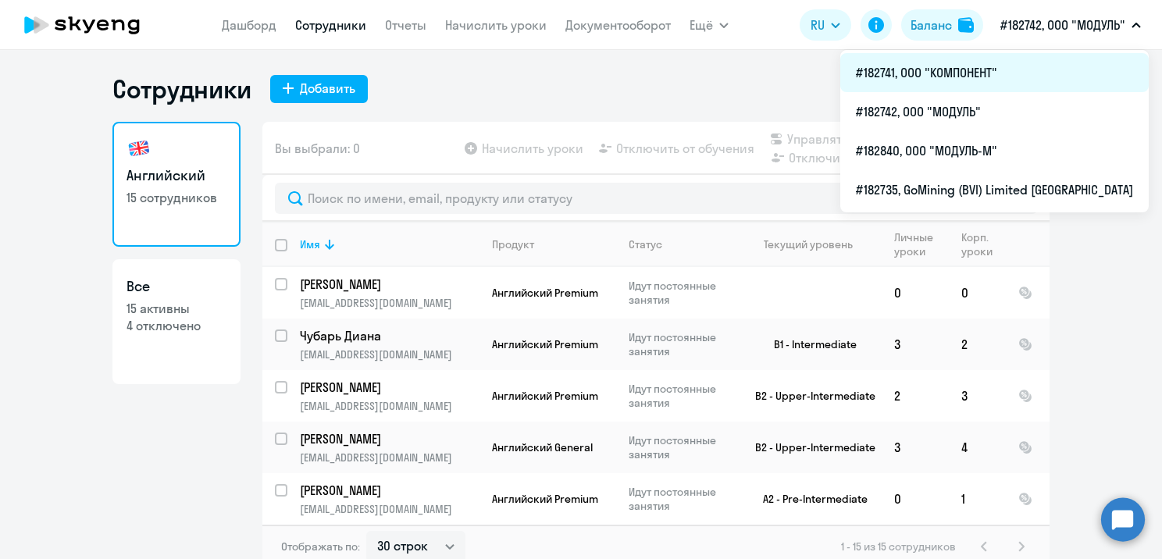
click at [985, 77] on li "#182741, ООО "КОМПОНЕНТ"" at bounding box center [994, 72] width 308 height 39
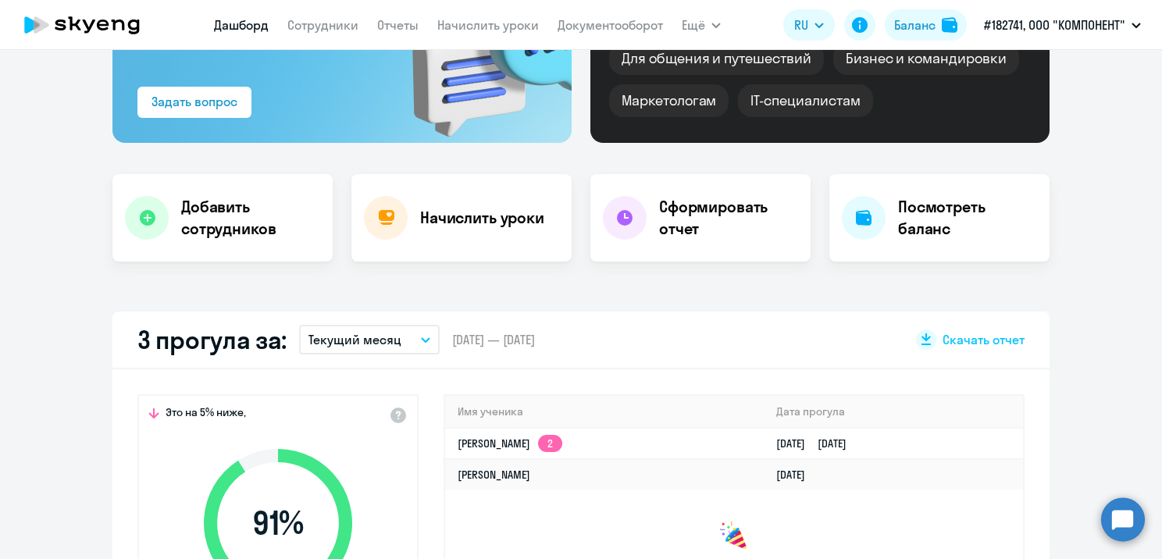
select select "30"
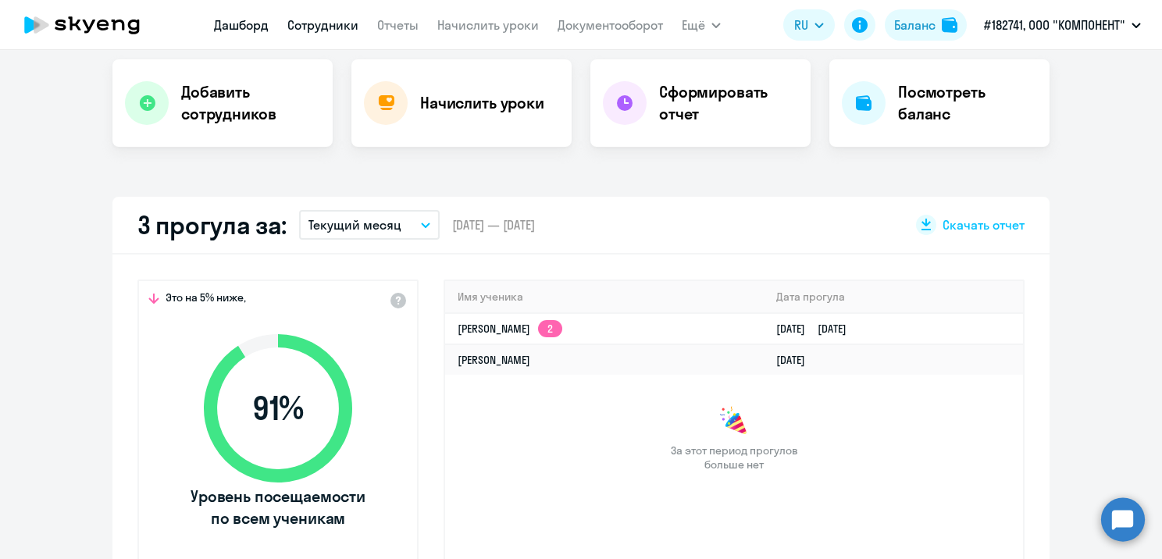
click at [339, 26] on link "Сотрудники" at bounding box center [322, 25] width 71 height 16
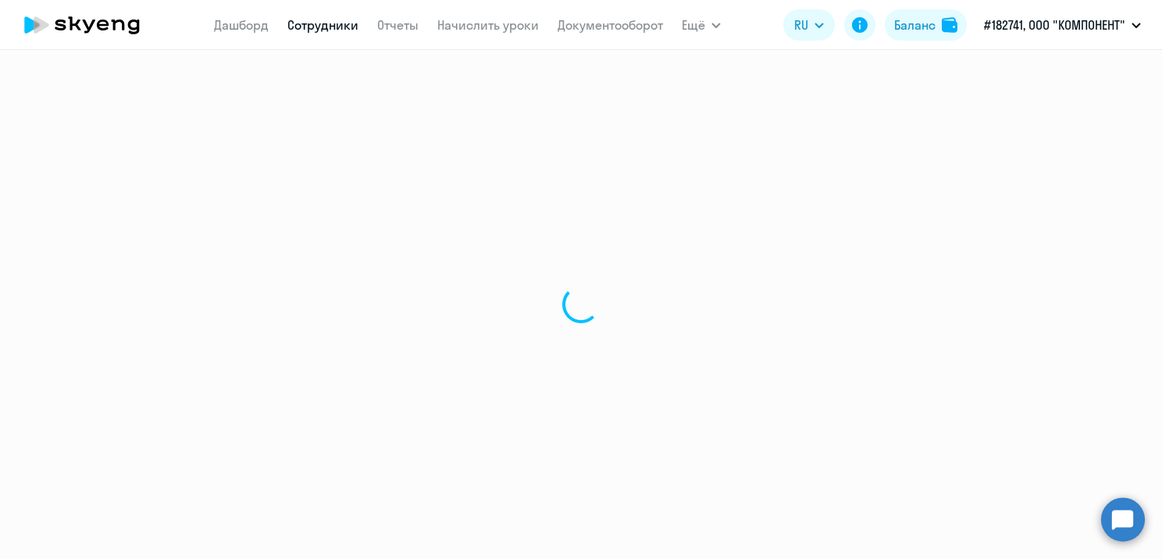
select select "30"
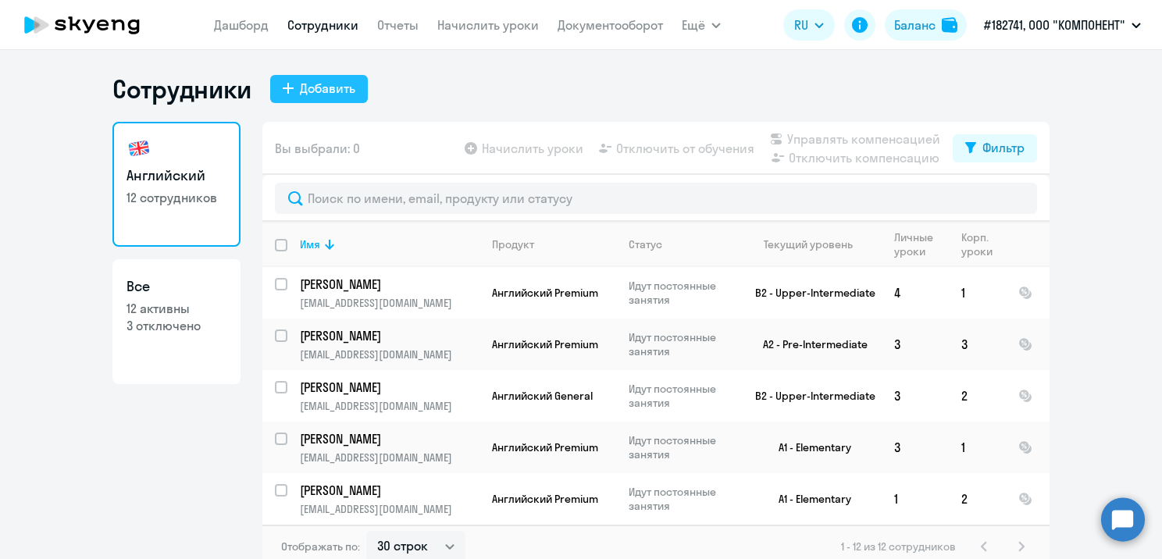
click at [335, 88] on div "Добавить" at bounding box center [327, 88] width 55 height 19
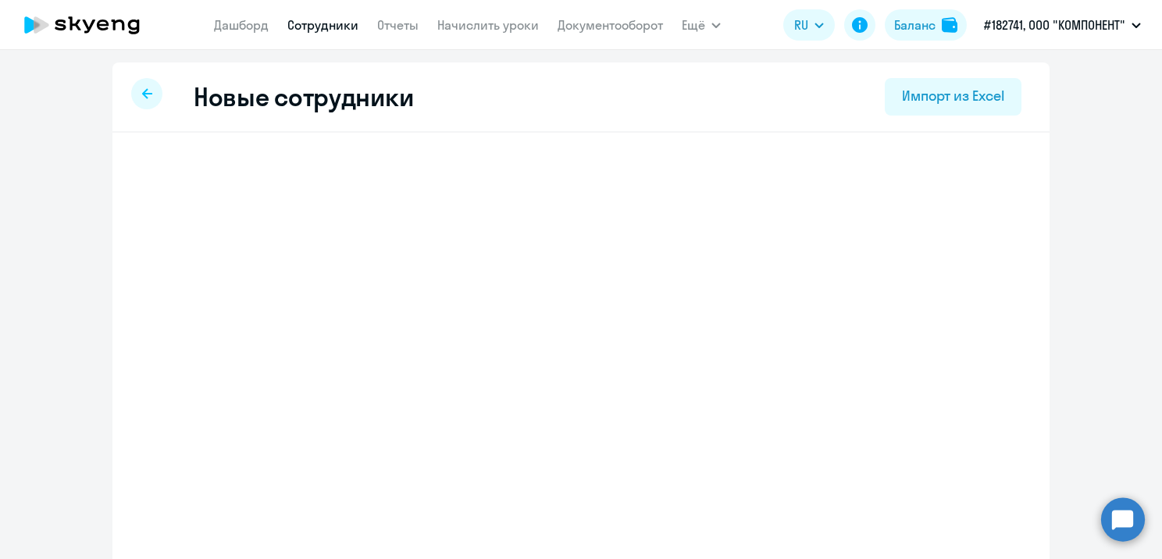
select select "english_adult_not_native_speaker"
select select "3"
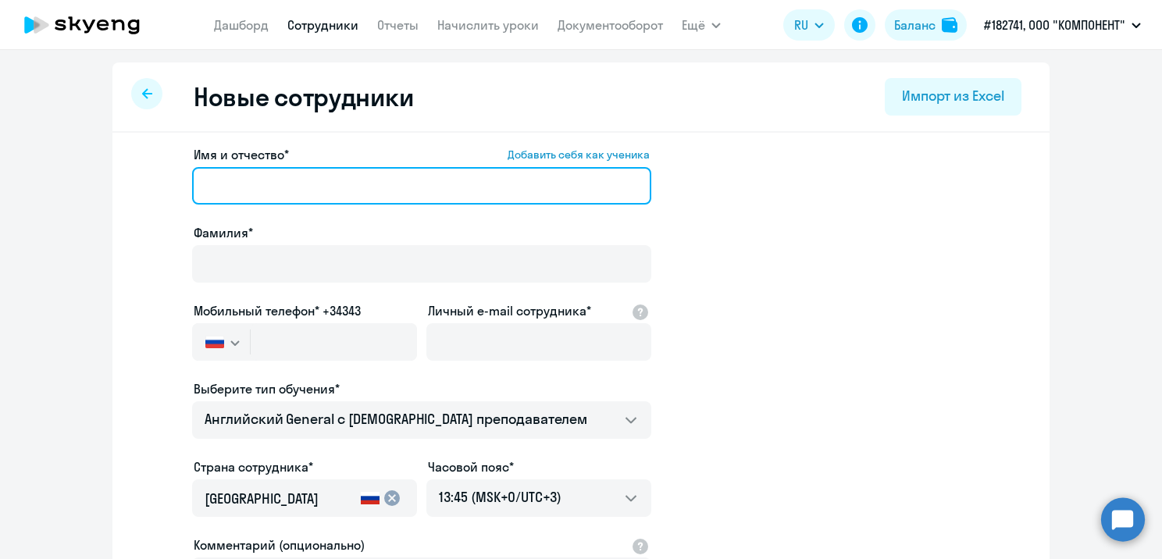
click at [308, 187] on input "Имя и отчество* Добавить себя как ученика" at bounding box center [421, 185] width 459 height 37
paste input "[PERSON_NAME]"
drag, startPoint x: 231, startPoint y: 184, endPoint x: 280, endPoint y: 186, distance: 49.2
click at [280, 186] on input "[PERSON_NAME]" at bounding box center [421, 185] width 459 height 37
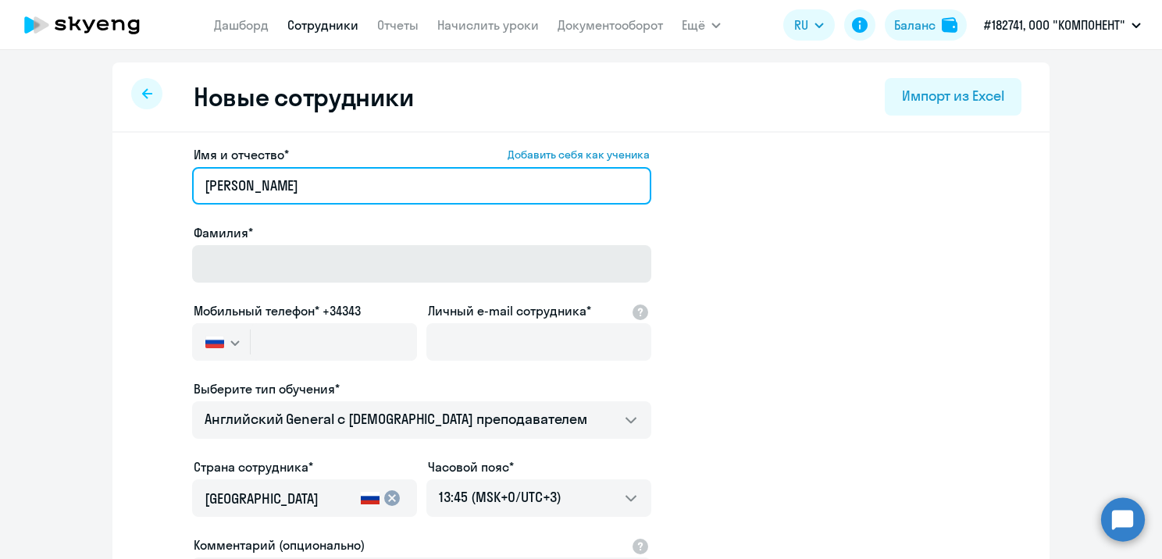
type input "[PERSON_NAME]"
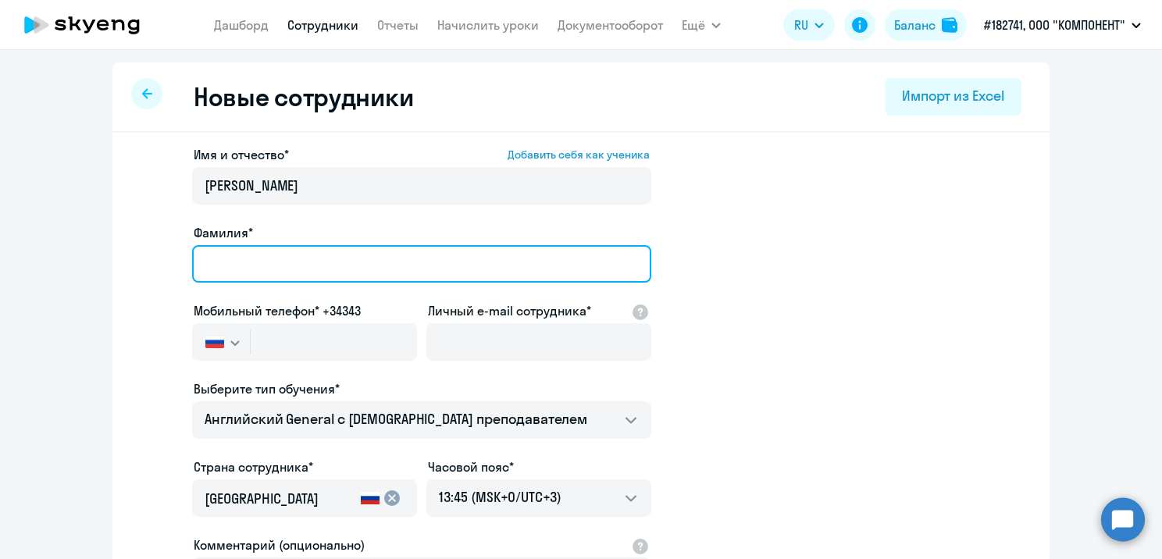
click at [259, 257] on input "Фамилия*" at bounding box center [421, 263] width 459 height 37
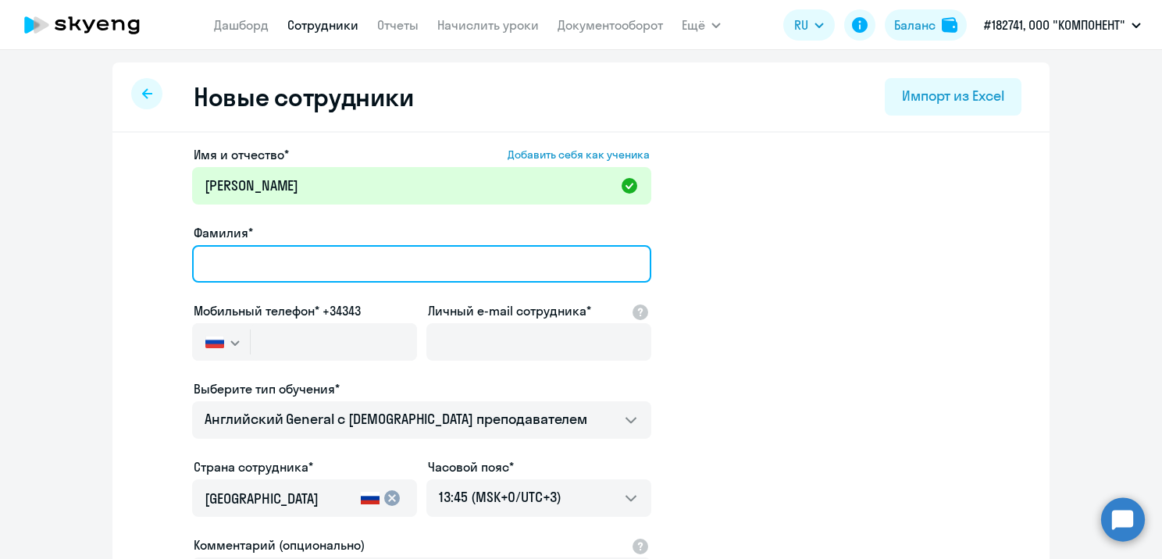
paste input "Poletun"
type input "Poletun"
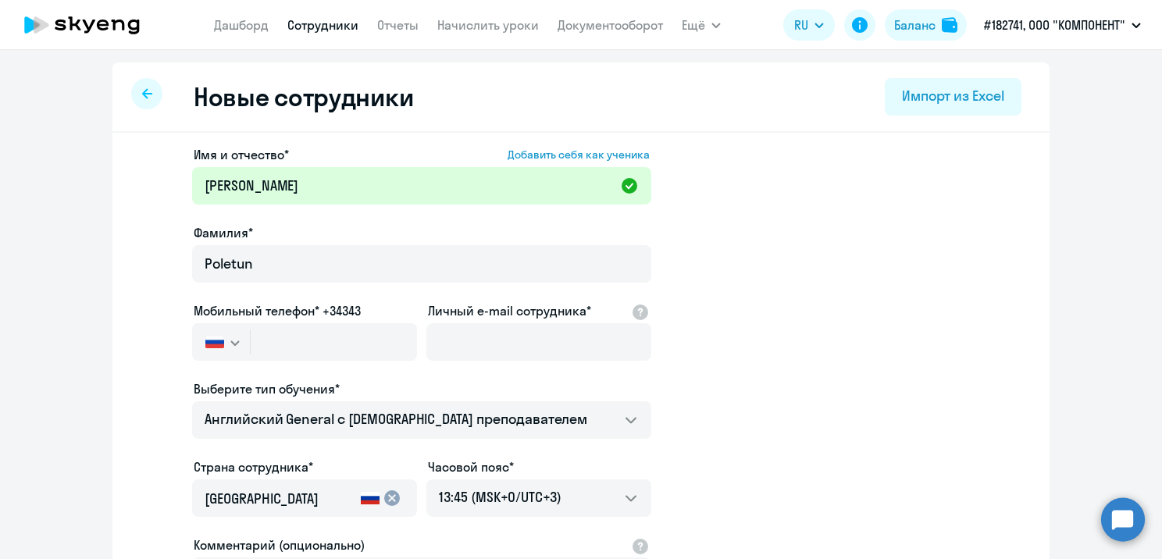
click at [128, 294] on div "Имя и отчество* Добавить себя как ученика [PERSON_NAME]* Poletun Мобильный теле…" at bounding box center [580, 476] width 937 height 686
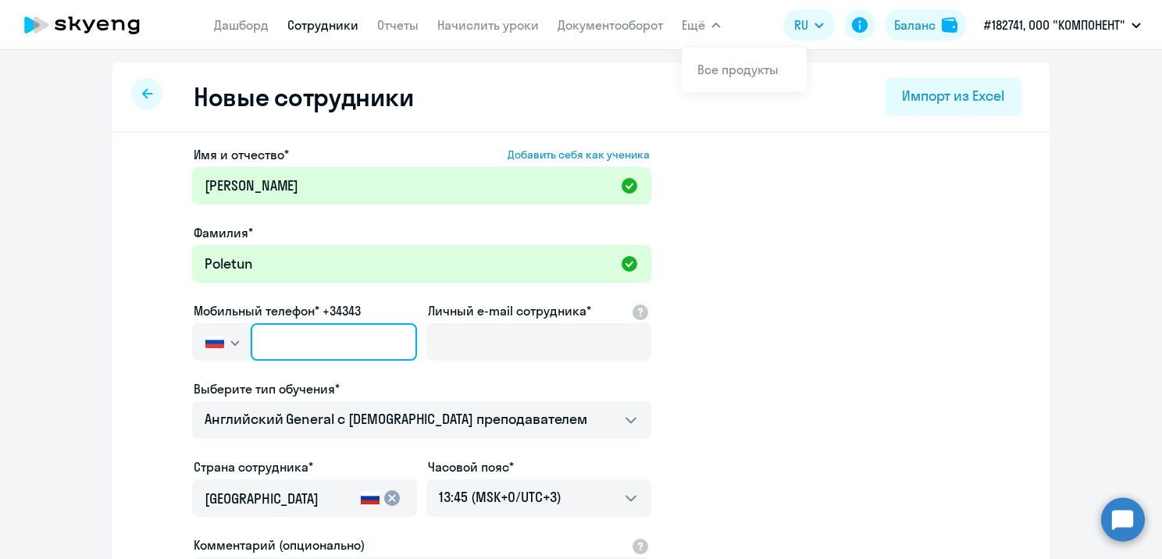
click at [306, 343] on input "text" at bounding box center [334, 341] width 166 height 37
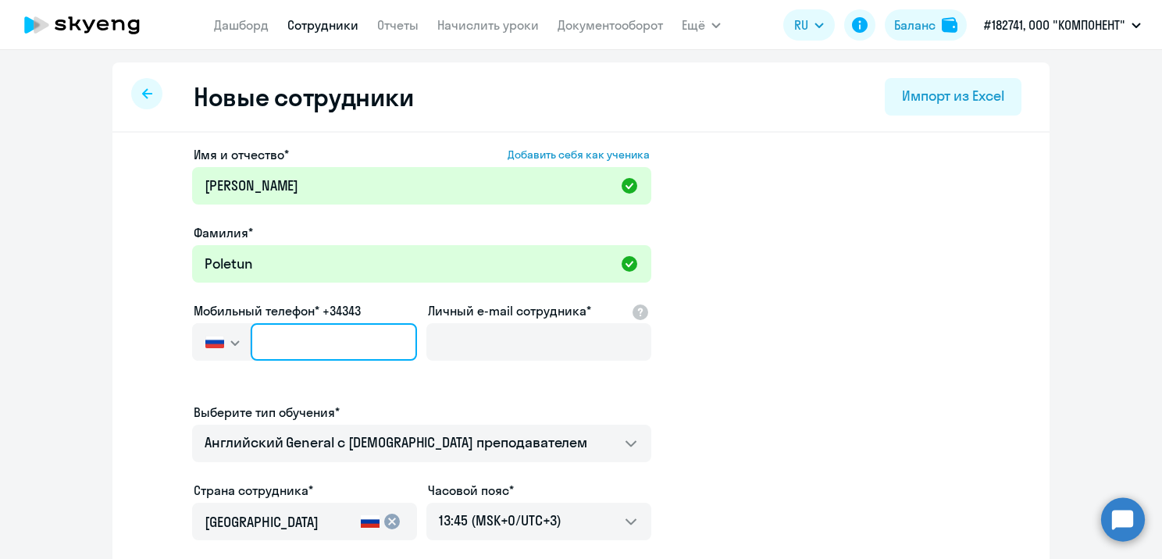
paste input "[PHONE_NUMBER]"
type input "[PHONE_NUMBER]"
drag, startPoint x: 370, startPoint y: 325, endPoint x: 237, endPoint y: 339, distance: 133.5
click at [237, 339] on div "[GEOGRAPHIC_DATA] +7 [GEOGRAPHIC_DATA] +7 [GEOGRAPHIC_DATA] +380 [GEOGRAPHIC_DA…" at bounding box center [304, 341] width 225 height 37
click at [354, 344] on input "[PHONE_NUMBER]" at bounding box center [334, 341] width 166 height 37
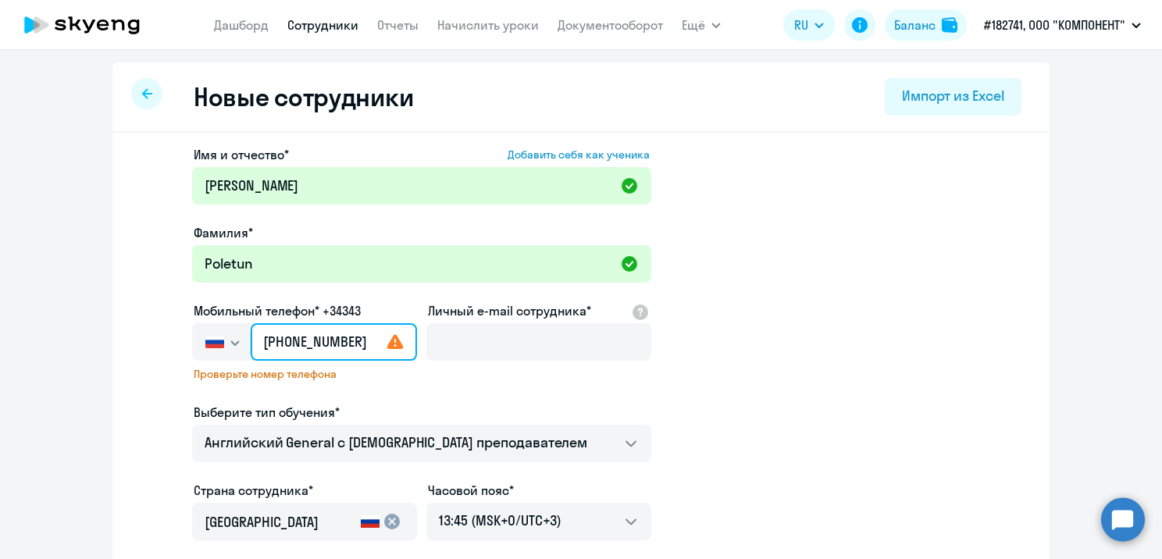
click at [362, 337] on input "[PHONE_NUMBER]" at bounding box center [334, 341] width 166 height 37
drag, startPoint x: 360, startPoint y: 341, endPoint x: 193, endPoint y: 341, distance: 167.1
click at [193, 341] on div "[GEOGRAPHIC_DATA] +7 [GEOGRAPHIC_DATA] +7 [GEOGRAPHIC_DATA] +380 [GEOGRAPHIC_DA…" at bounding box center [304, 341] width 225 height 37
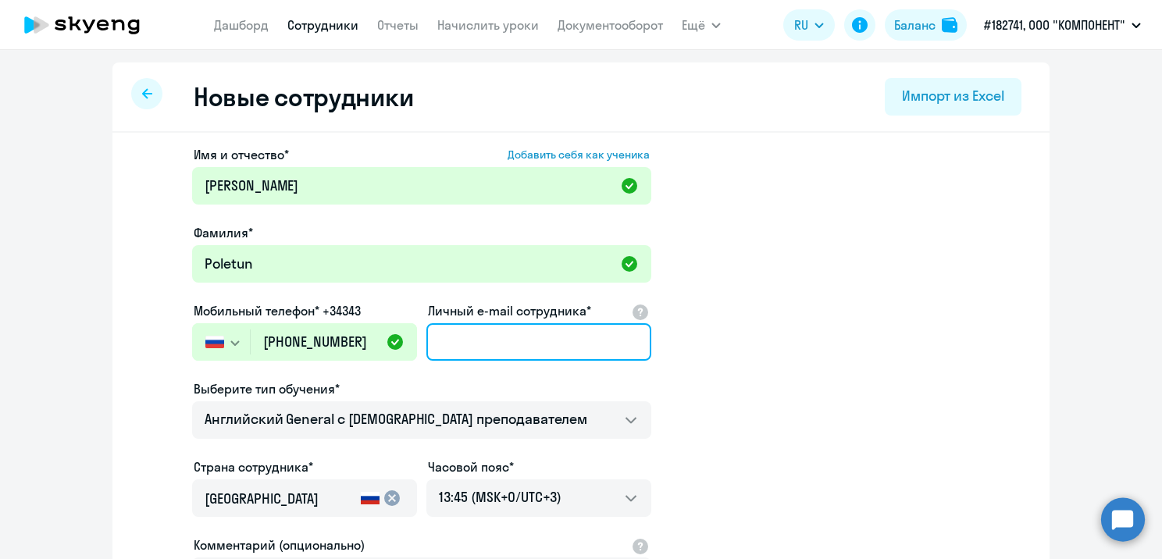
click at [503, 337] on input "Личный e-mail сотрудника*" at bounding box center [538, 341] width 225 height 37
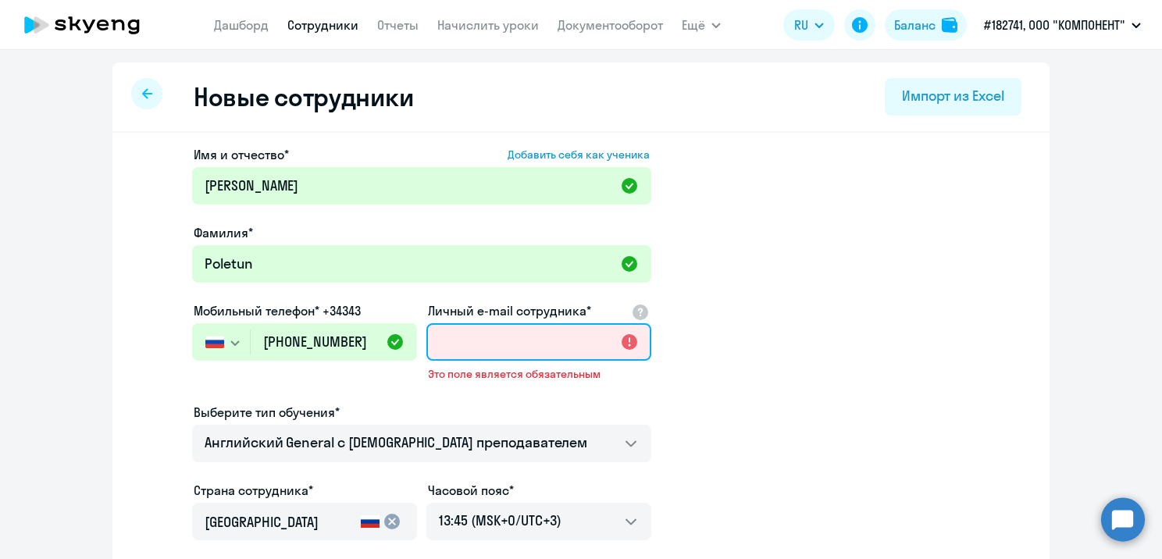
paste input "[EMAIL_ADDRESS][DOMAIN_NAME]"
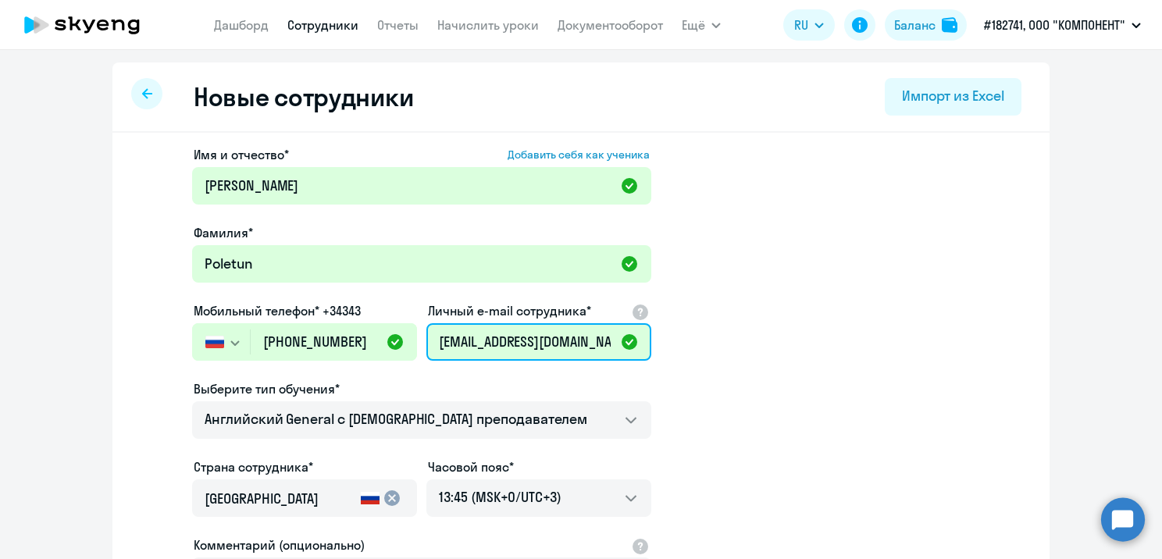
type input "[EMAIL_ADDRESS][DOMAIN_NAME]"
click at [763, 284] on app-new-student-form "Имя и отчество* Добавить себя как ученика [PERSON_NAME]* Poletun Мобильный теле…" at bounding box center [580, 423] width 887 height 557
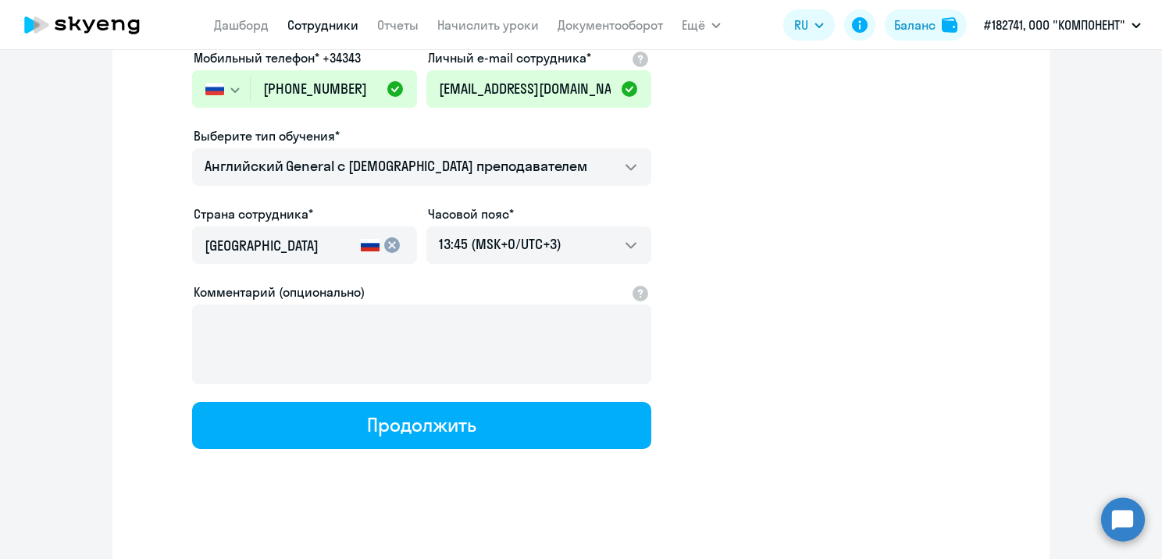
scroll to position [258, 0]
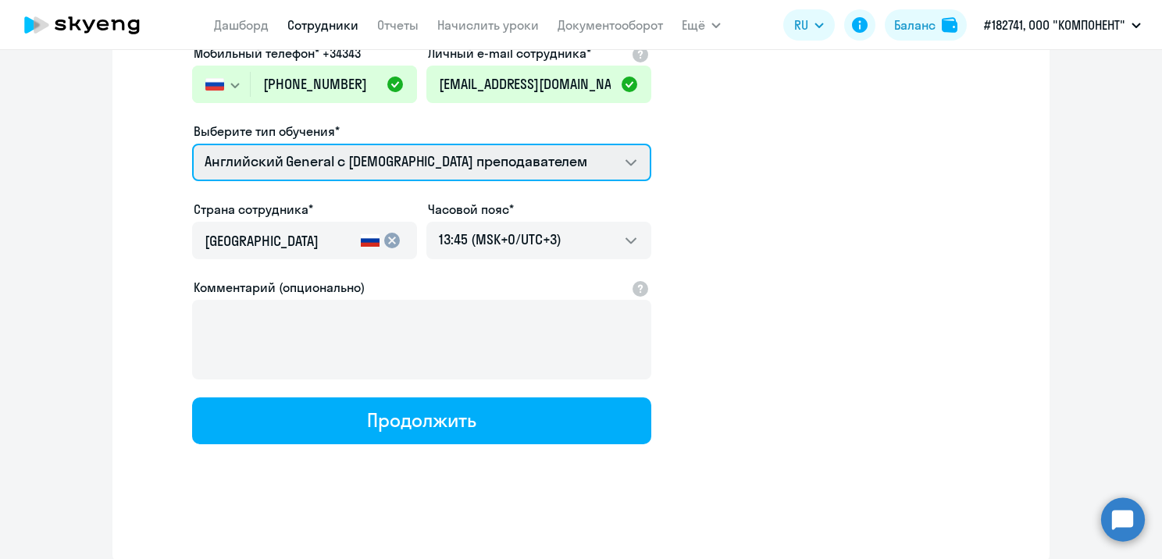
click at [609, 146] on select "Премиум английский с русскоговорящим преподавателем Английский General с [DEMOG…" at bounding box center [421, 162] width 459 height 37
select select "english_adult_not_native_speaker_premium"
click at [192, 144] on select "Премиум английский с русскоговорящим преподавателем Английский General с [DEMOG…" at bounding box center [421, 162] width 459 height 37
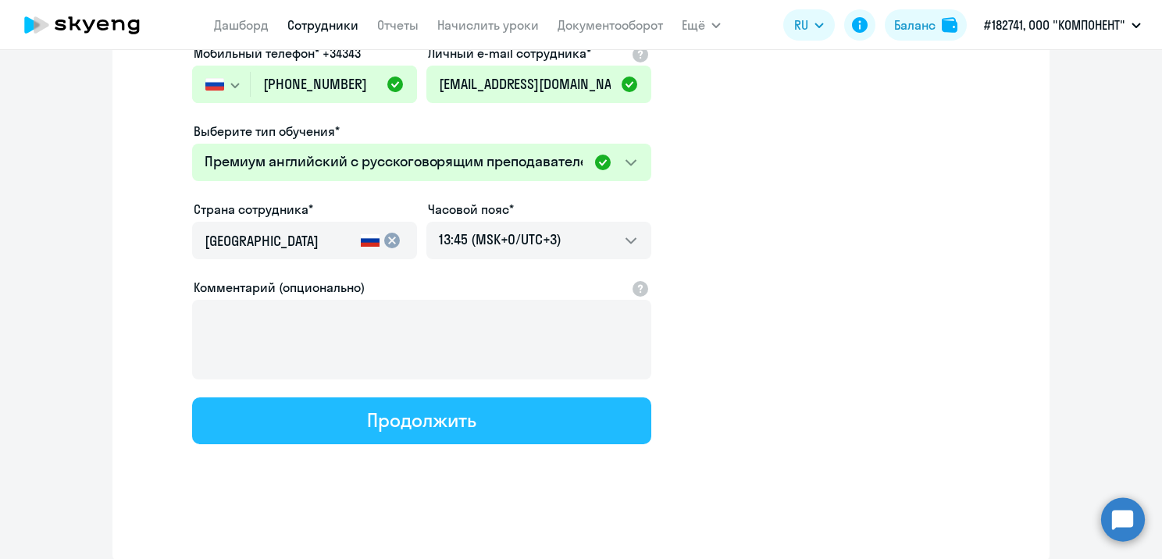
click at [428, 422] on div "Продолжить" at bounding box center [421, 420] width 109 height 25
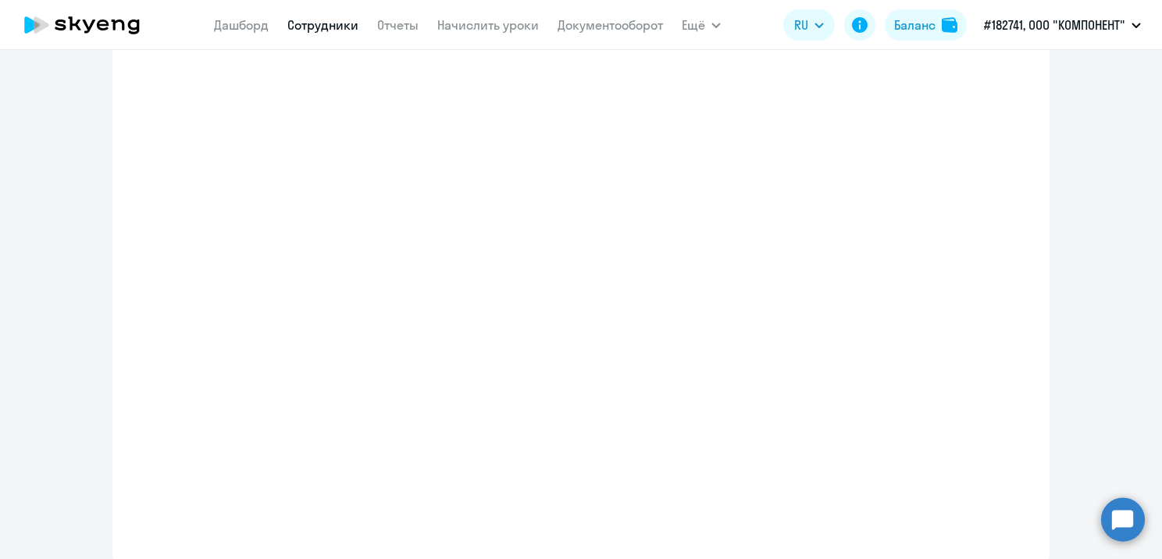
select select "english_adult_not_native_speaker_premium"
select select "3"
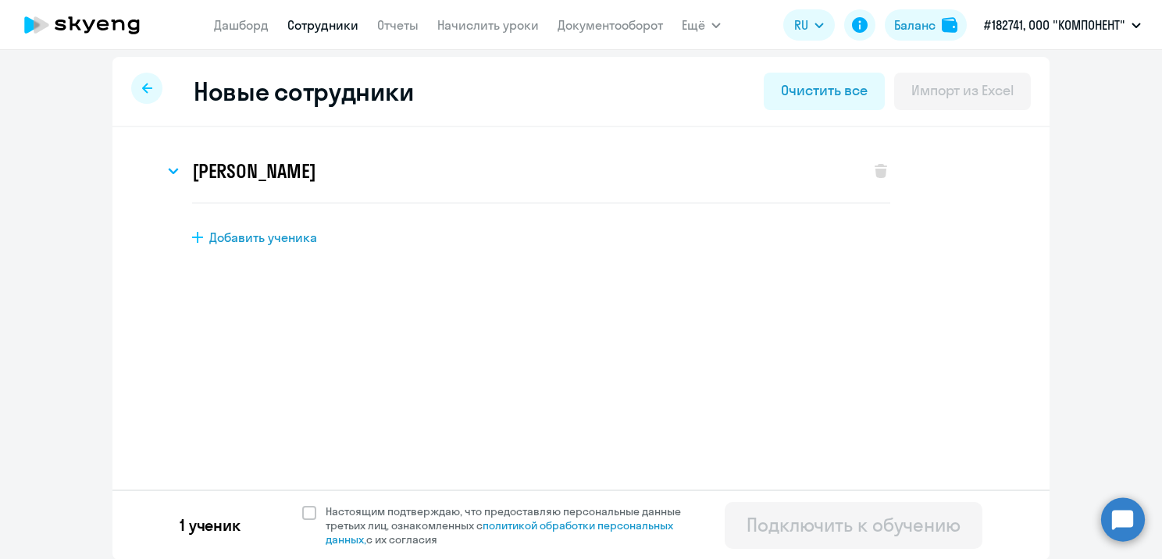
scroll to position [6, 0]
click at [302, 505] on span at bounding box center [309, 512] width 14 height 14
click at [301, 504] on input "Настоящим подтверждаю, что предоставляю персональные данные третьих лиц, ознако…" at bounding box center [301, 503] width 1 height 1
checkbox input "true"
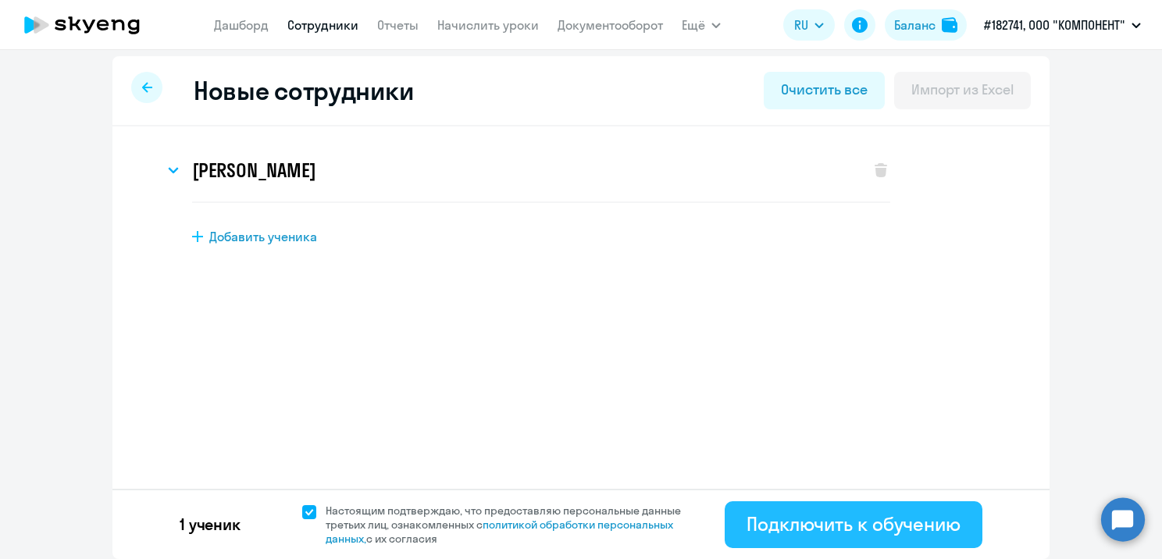
click at [810, 511] on div "Подключить к обучению" at bounding box center [853, 523] width 214 height 25
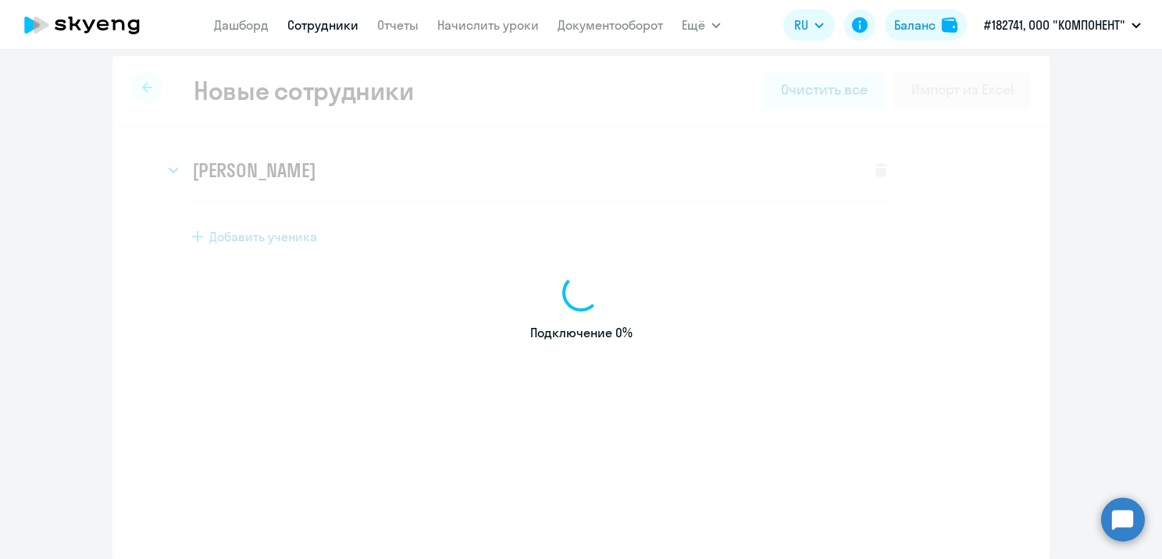
select select "english_adult_not_native_speaker"
select select "3"
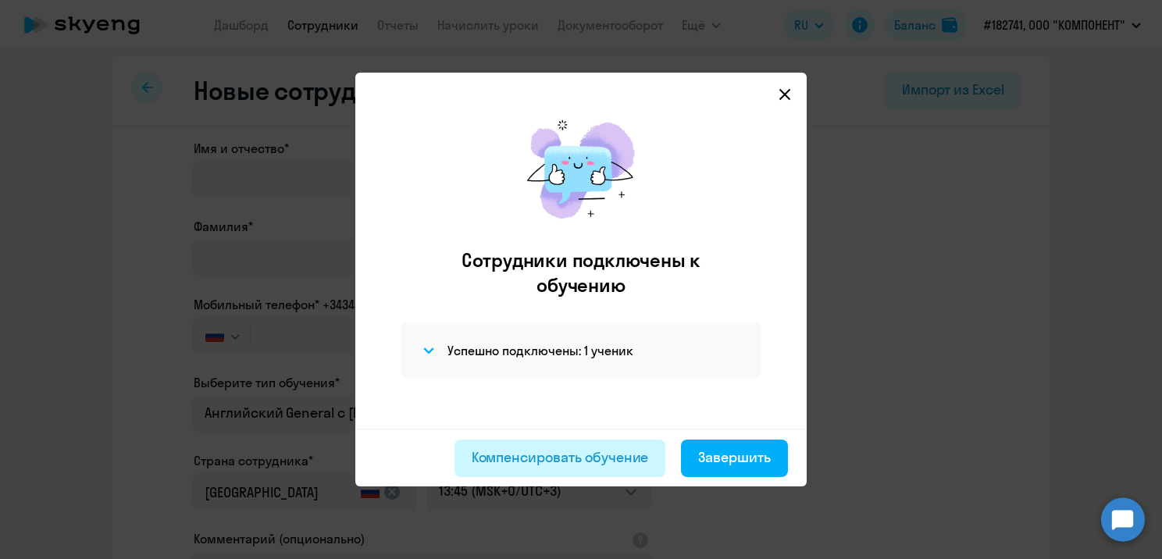
click at [638, 449] on div "Компенсировать обучение" at bounding box center [560, 457] width 177 height 20
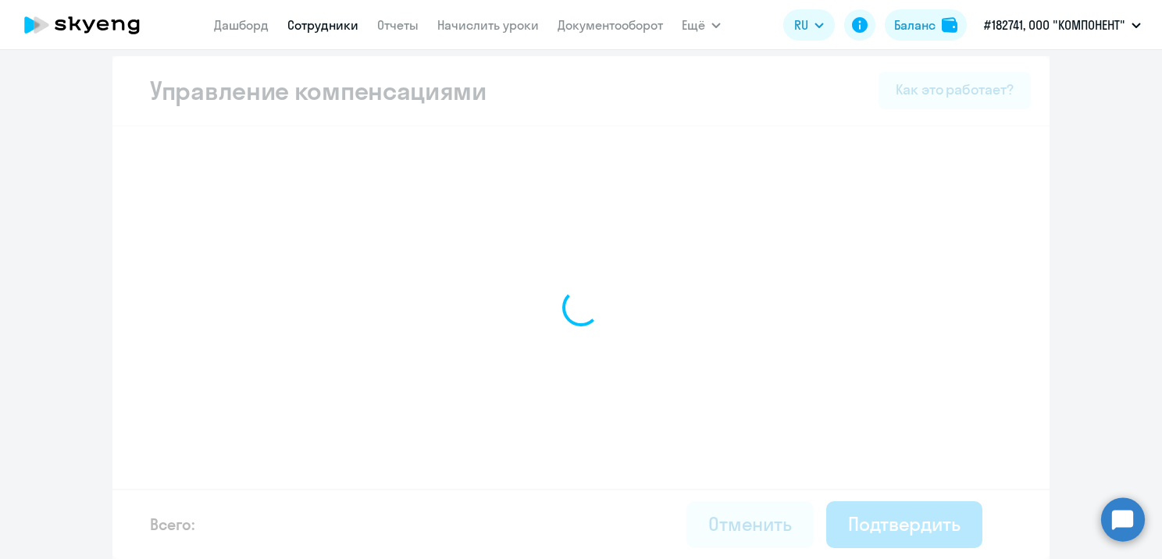
select select "MONTHLY"
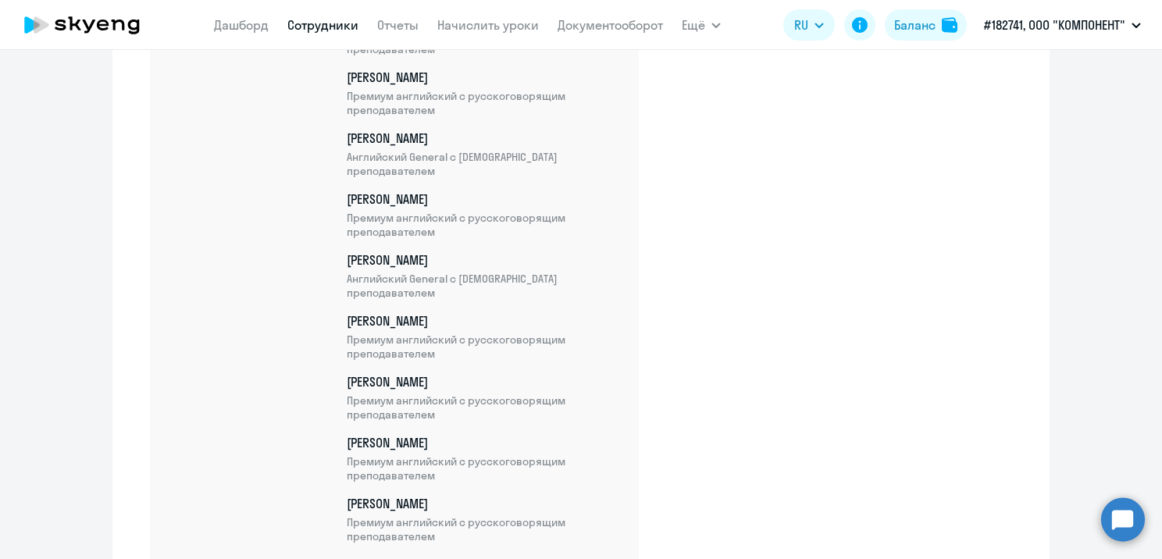
scroll to position [941, 0]
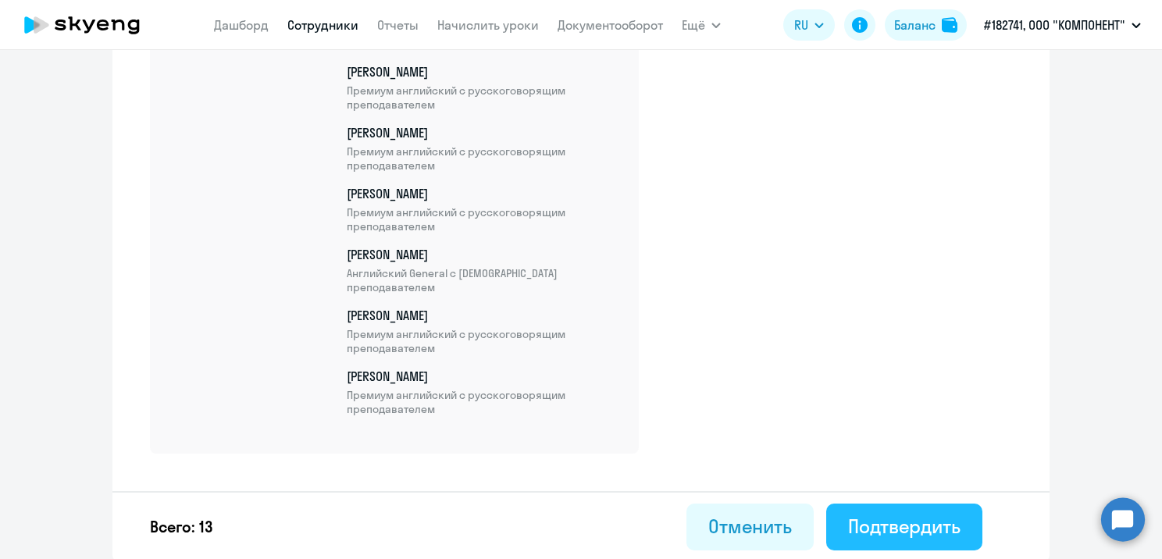
click at [924, 519] on div "Подтвердить" at bounding box center [904, 526] width 112 height 25
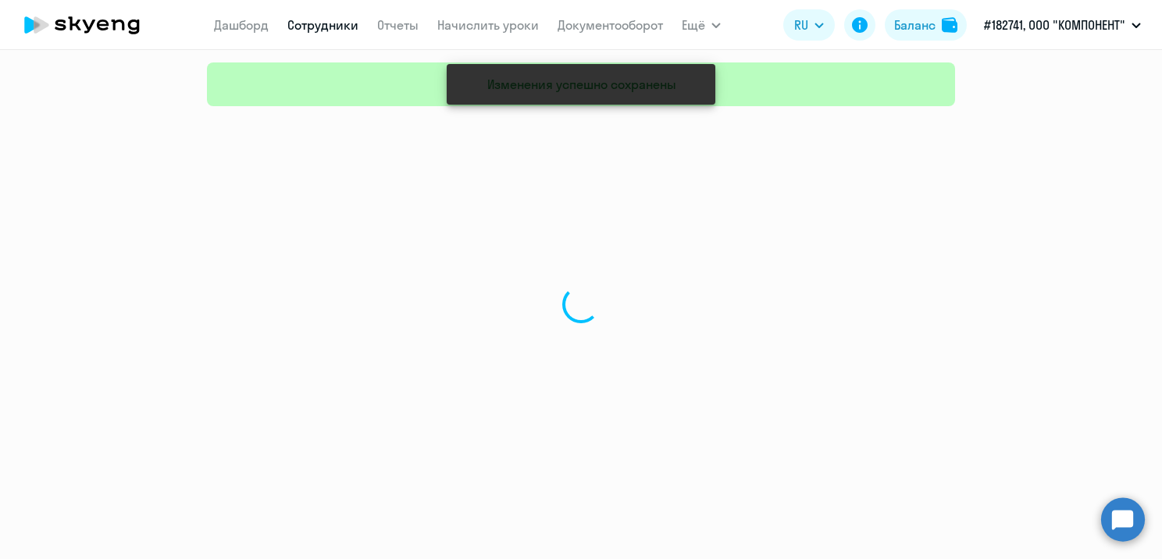
select select "30"
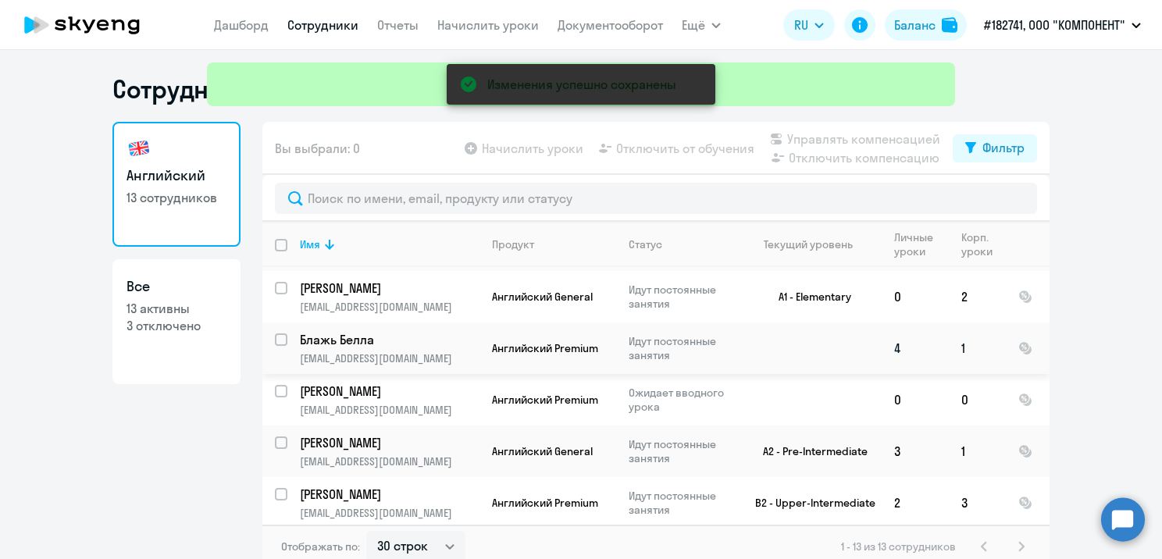
scroll to position [416, 0]
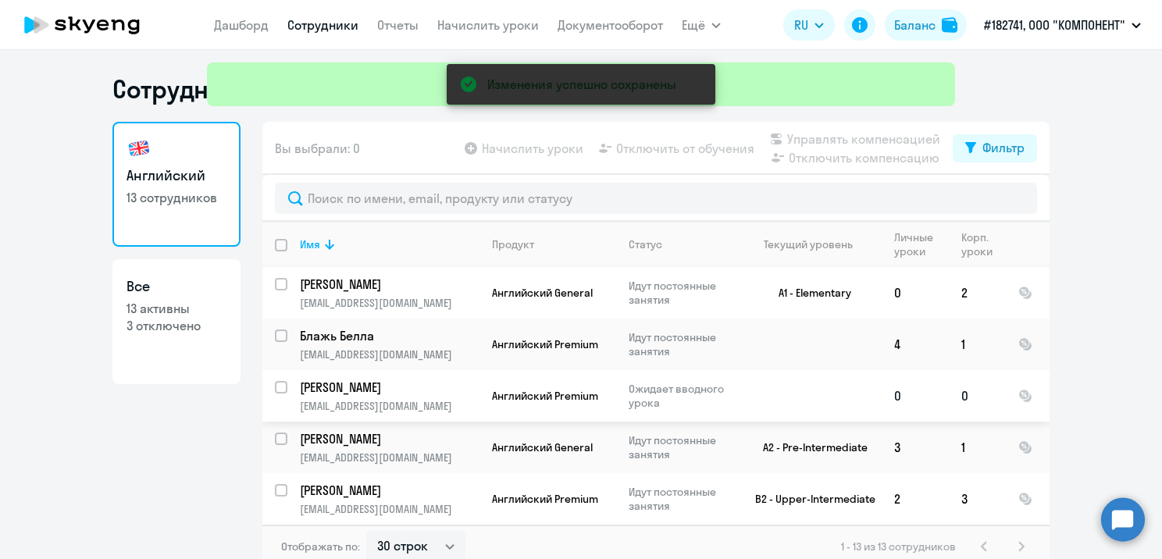
click at [279, 384] on input "select row 42801950" at bounding box center [290, 396] width 31 height 31
checkbox input "true"
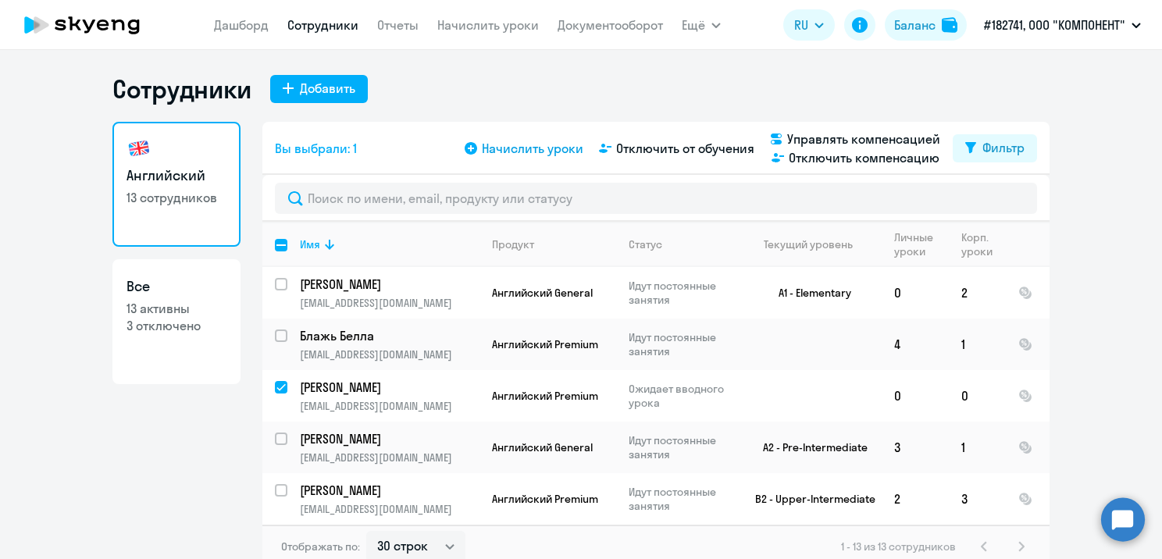
click at [556, 155] on span "Начислить уроки" at bounding box center [533, 148] width 102 height 19
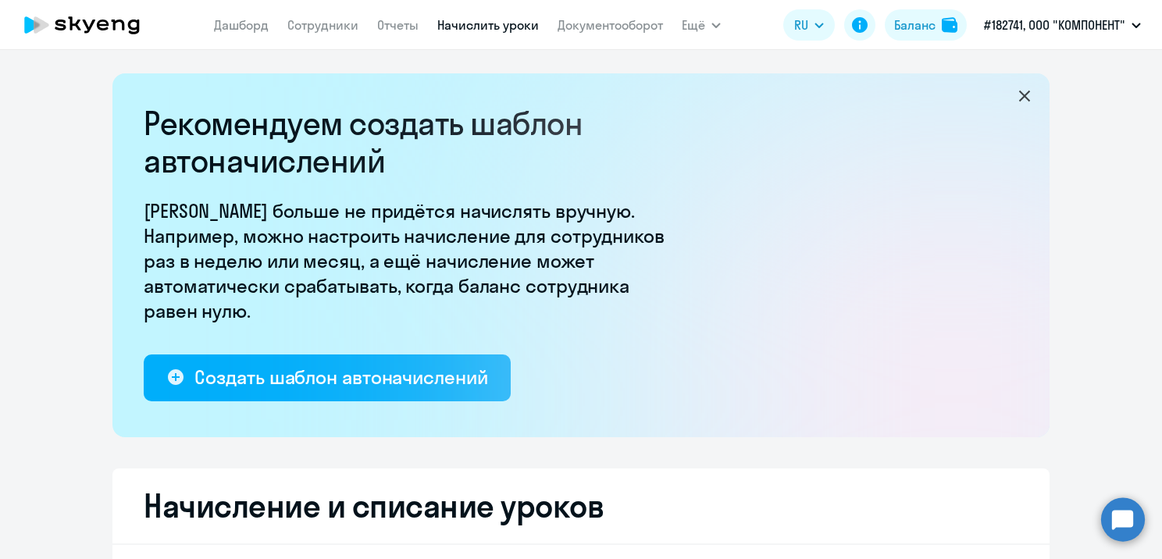
select select "10"
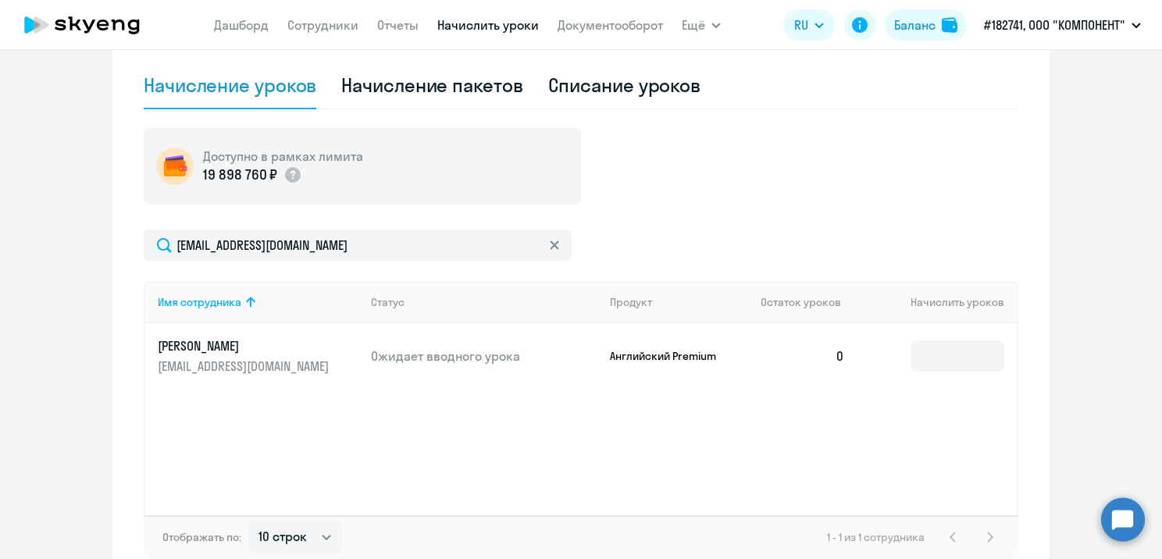
scroll to position [547, 0]
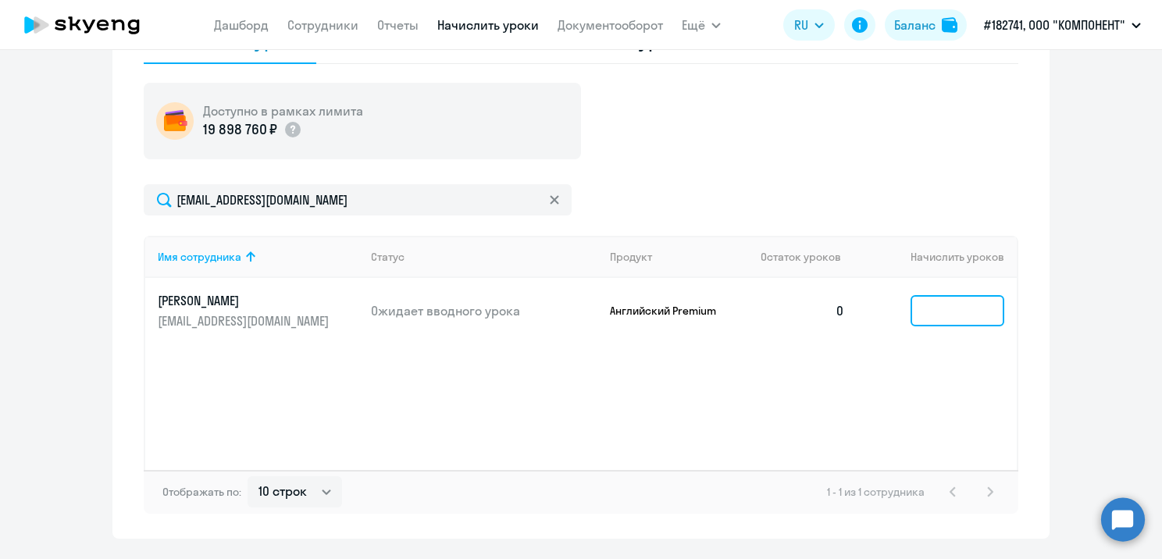
click at [931, 304] on input at bounding box center [957, 310] width 94 height 31
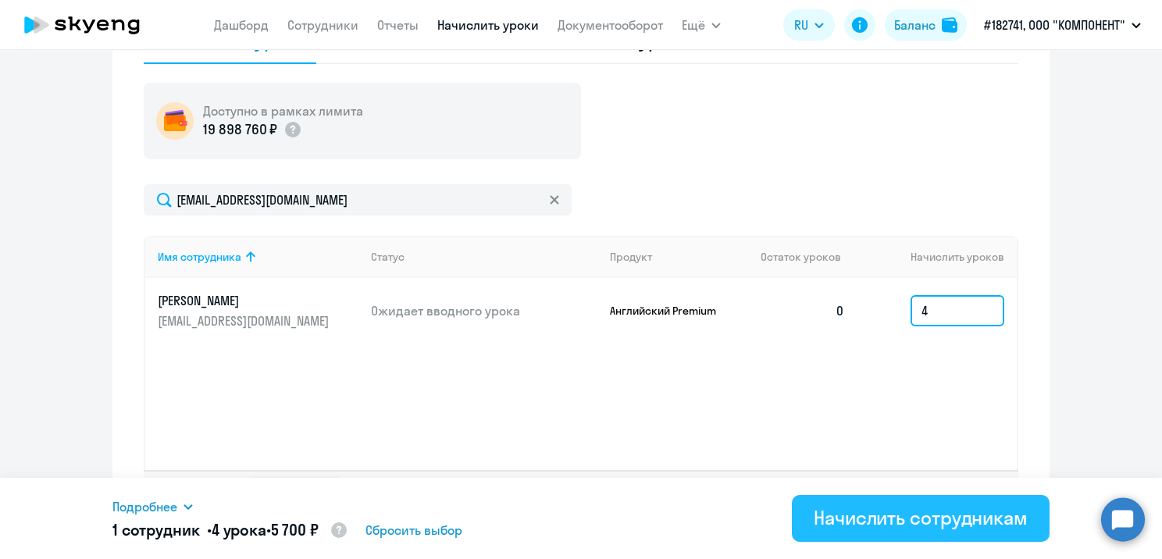
type input "4"
click at [861, 516] on div "Начислить сотрудникам" at bounding box center [921, 517] width 214 height 25
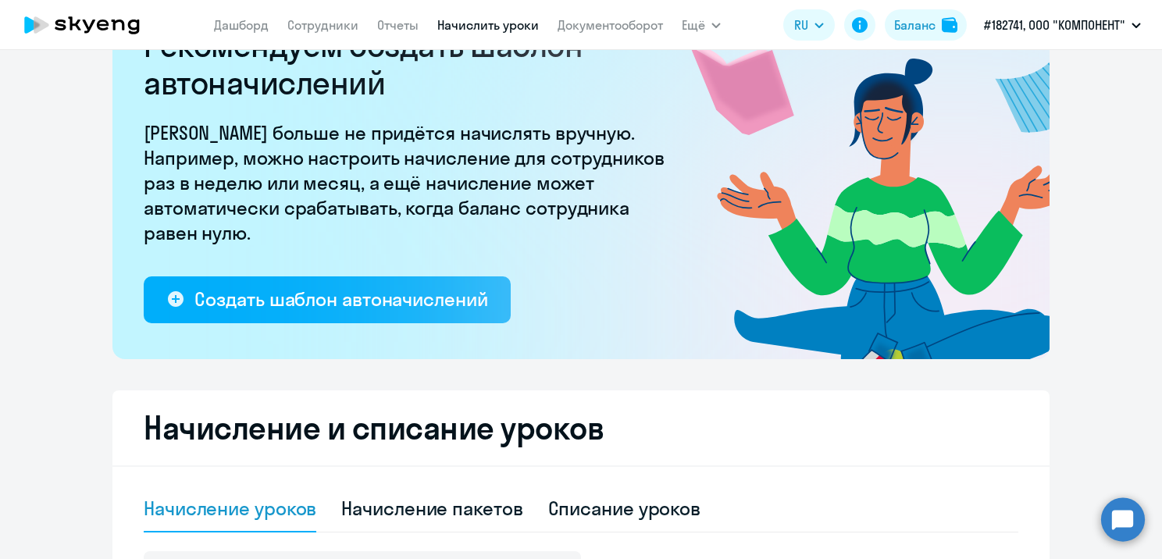
scroll to position [0, 0]
